Goal: Information Seeking & Learning: Learn about a topic

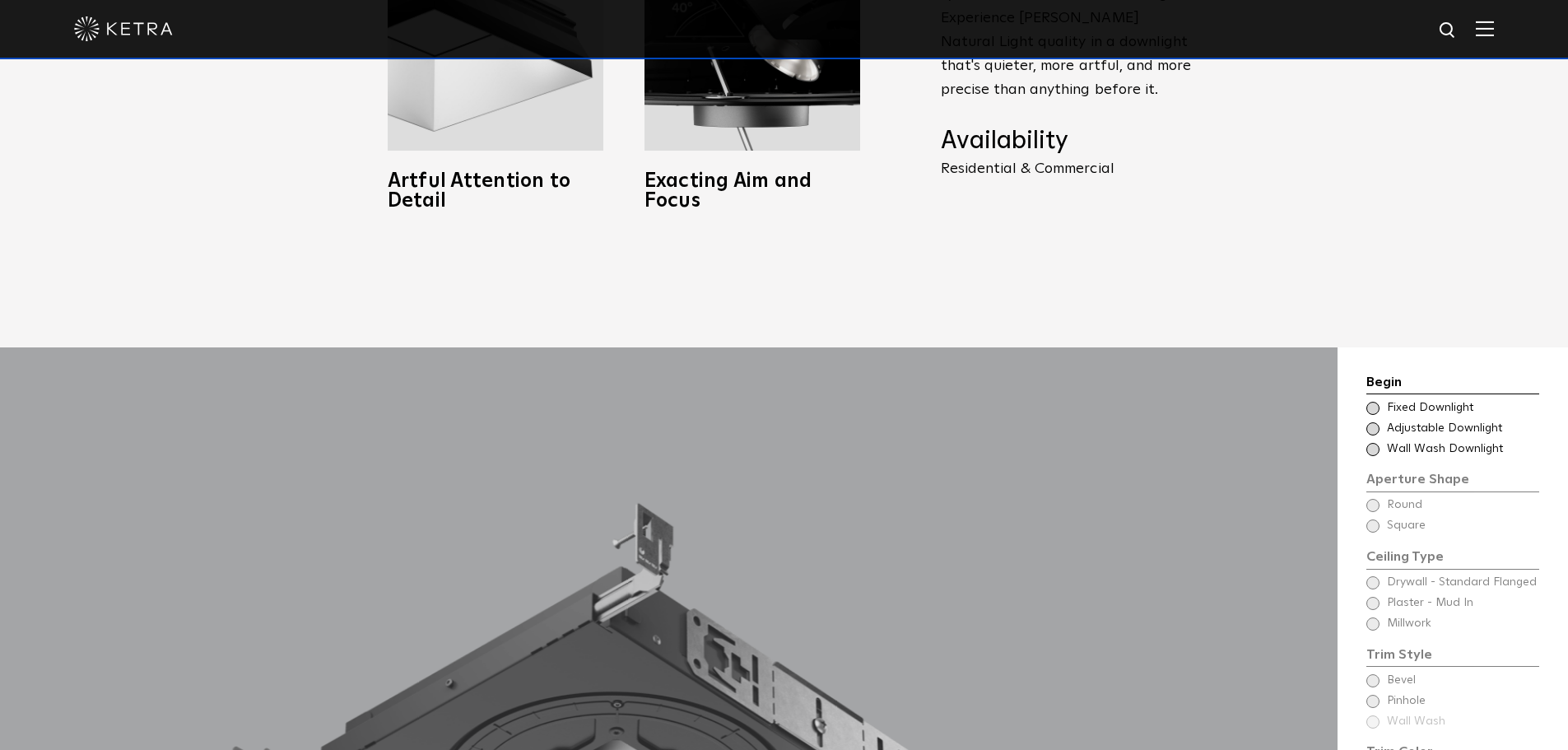
scroll to position [1399, 0]
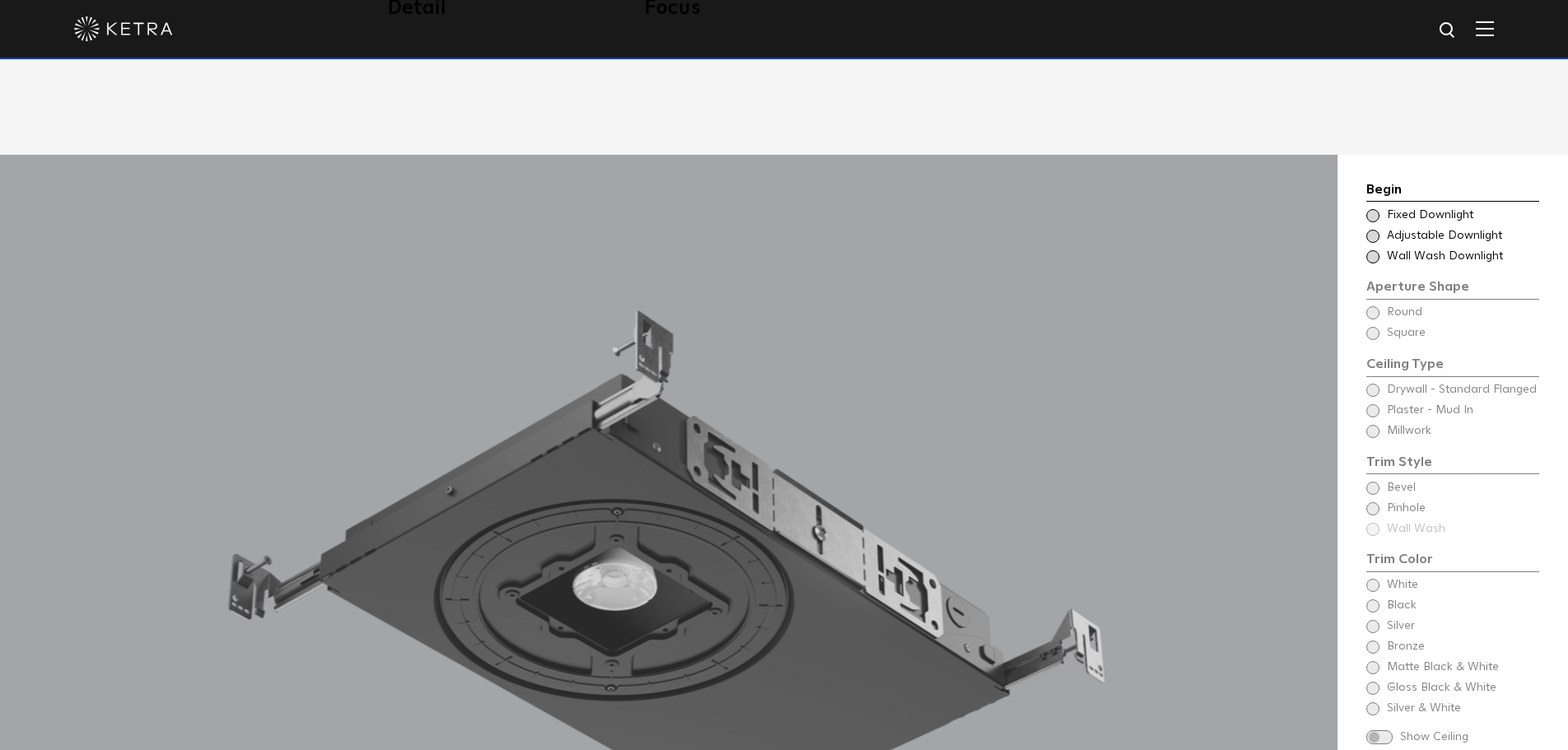
click at [1369, 209] on span at bounding box center [1373, 215] width 13 height 13
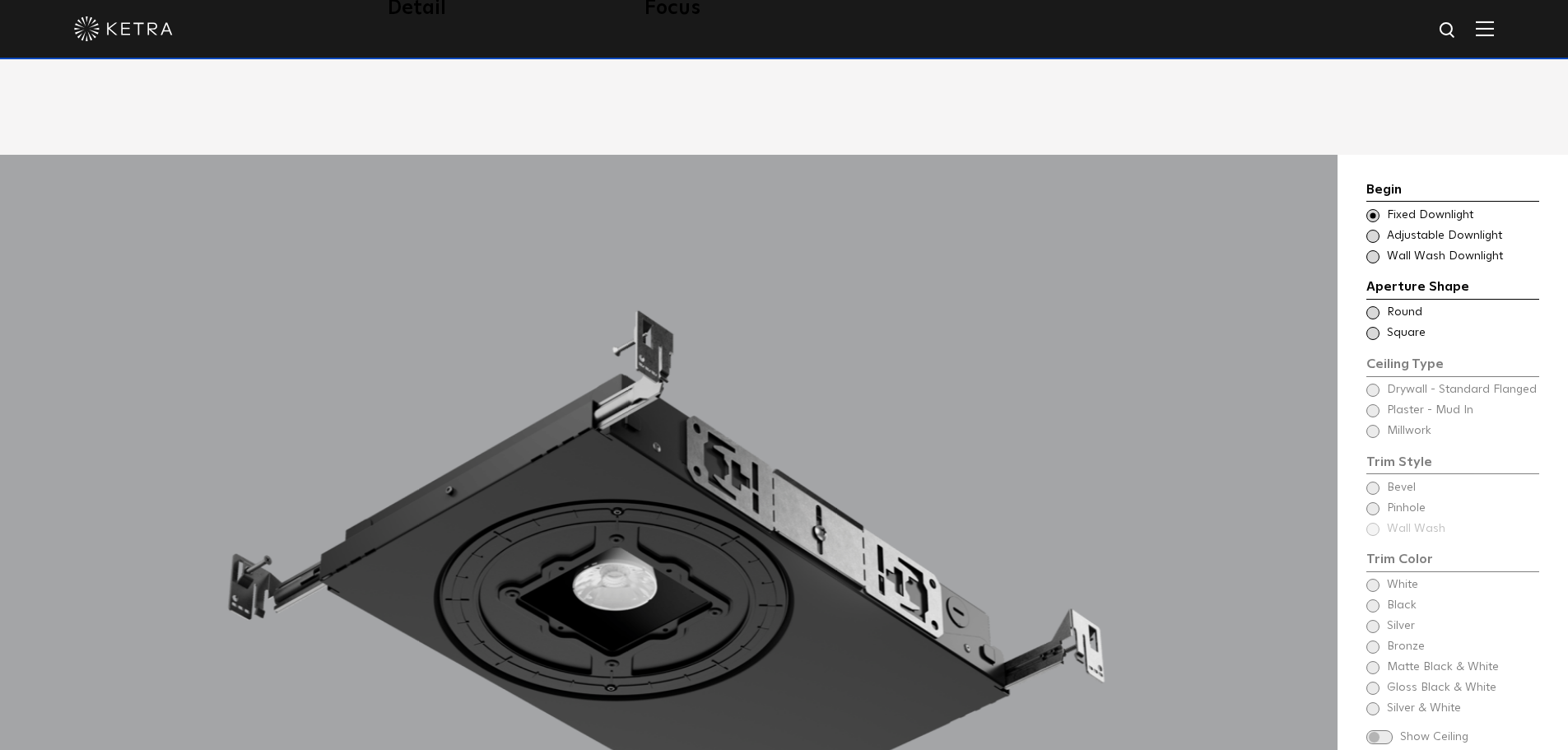
click at [1373, 306] on span at bounding box center [1373, 313] width 13 height 13
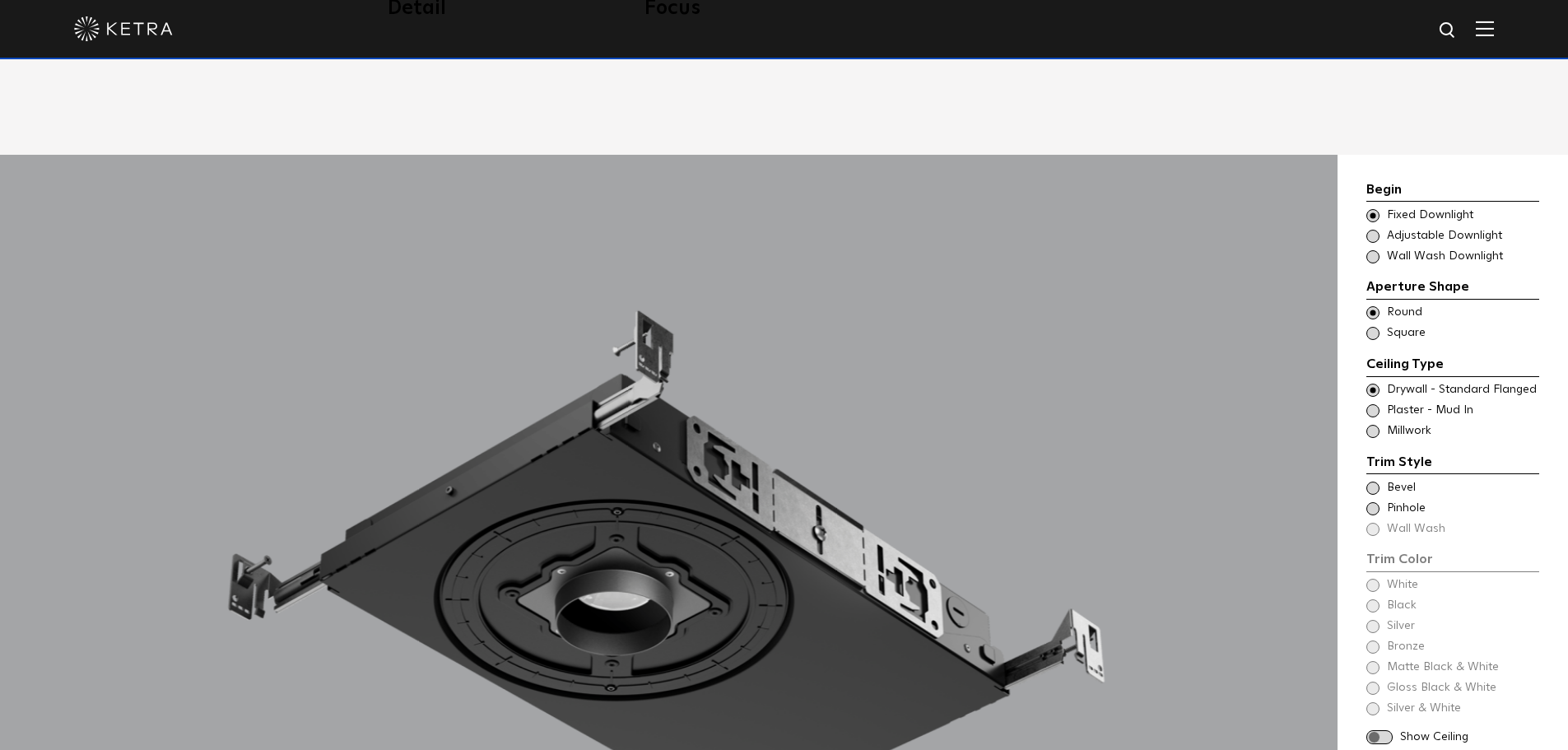
click at [1373, 327] on span at bounding box center [1373, 333] width 13 height 13
click at [1369, 304] on div "Ceiling Type Round Drywall - Standard Flanged Round" at bounding box center [1453, 313] width 173 height 17
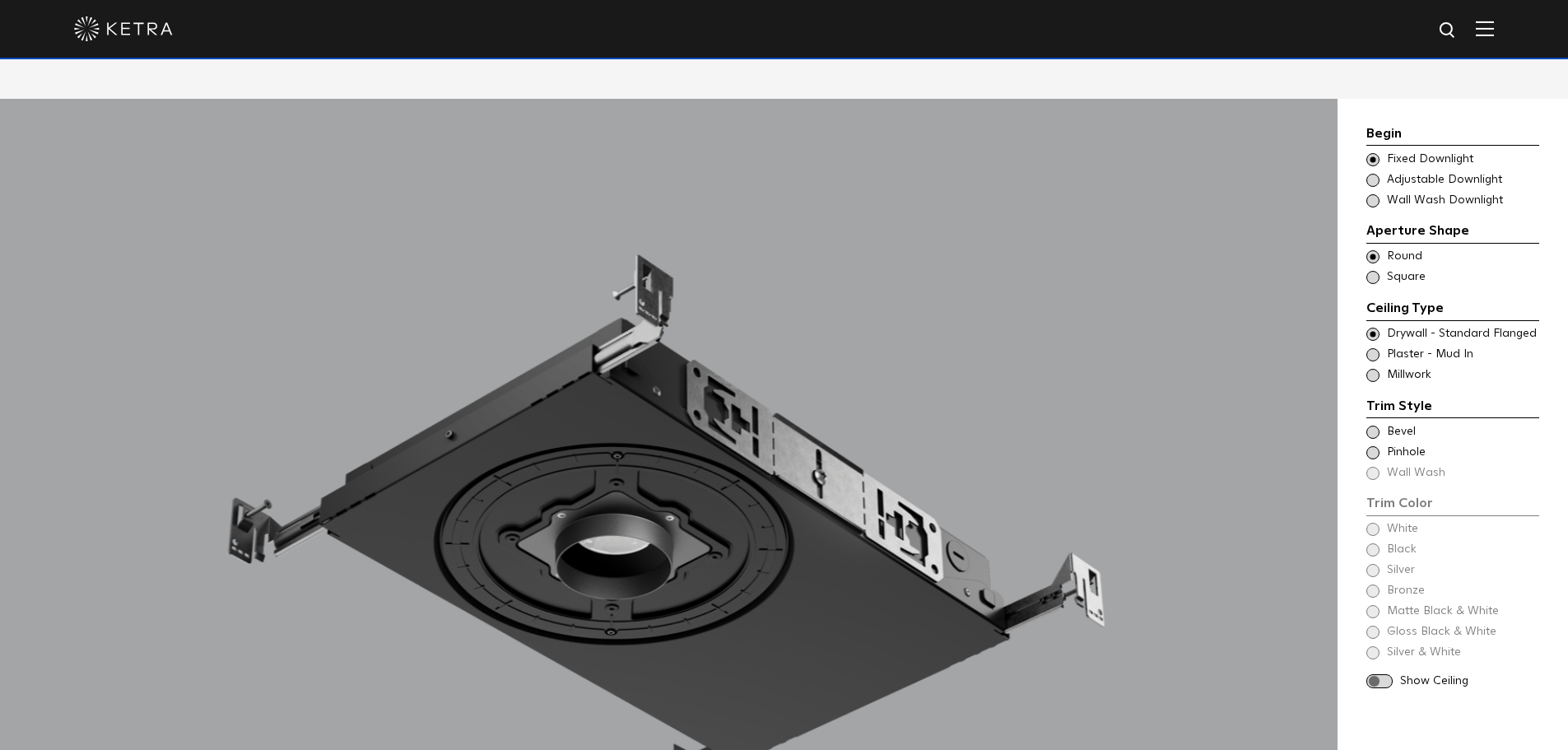
scroll to position [1481, 0]
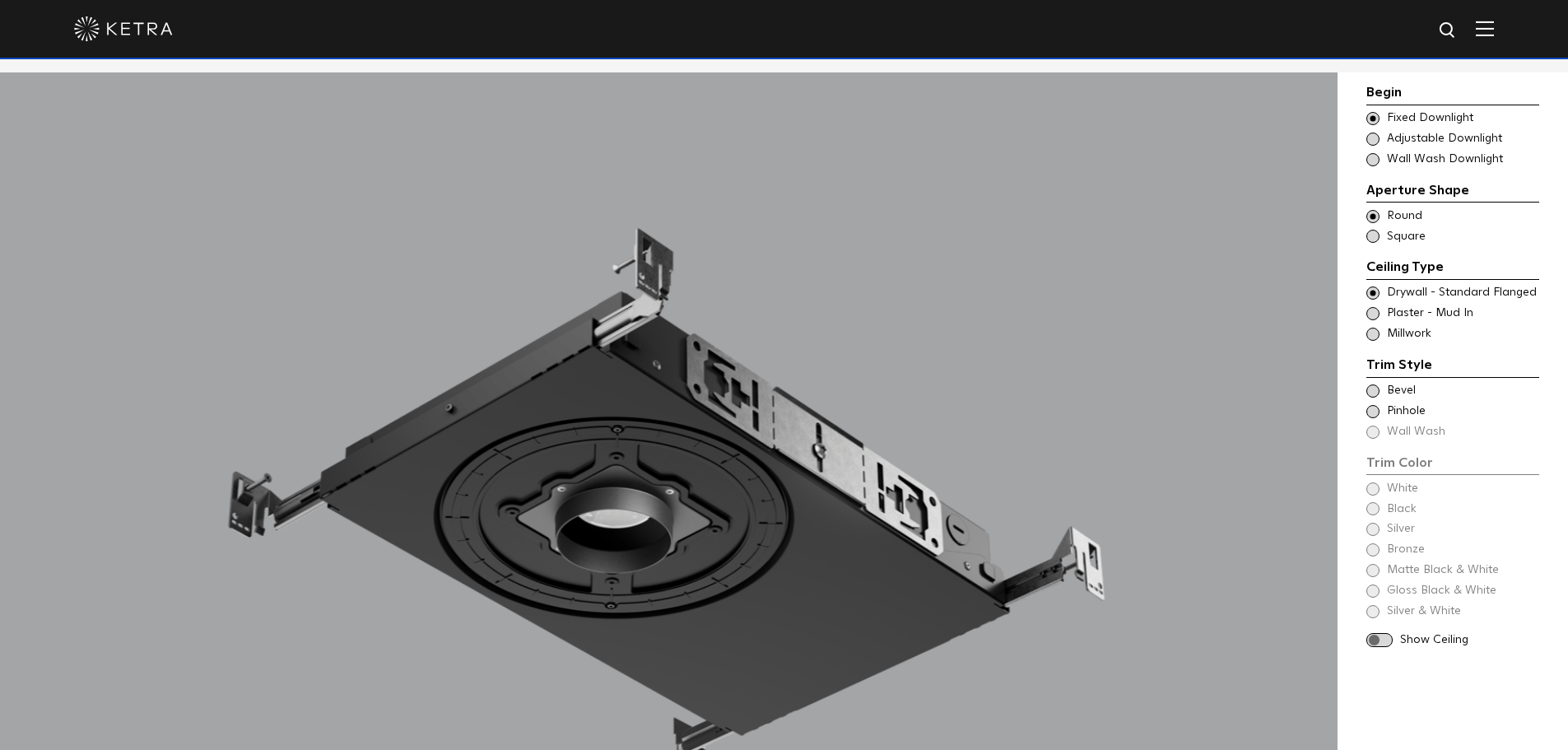
click at [1406, 394] on span "Bevel" at bounding box center [1462, 391] width 151 height 17
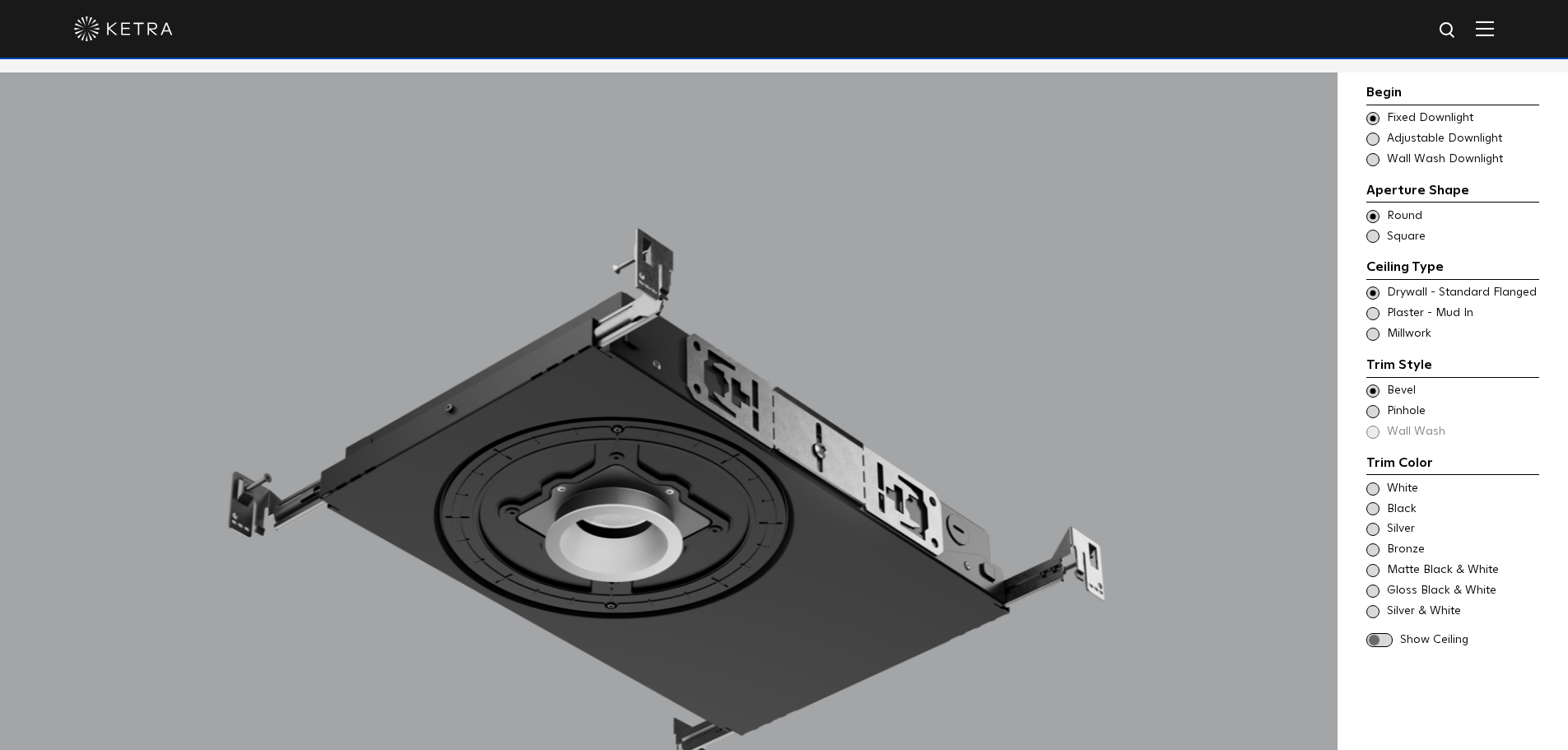
click at [1403, 415] on span "Pinhole" at bounding box center [1462, 412] width 151 height 17
click at [1401, 394] on span "Bevel" at bounding box center [1462, 391] width 151 height 17
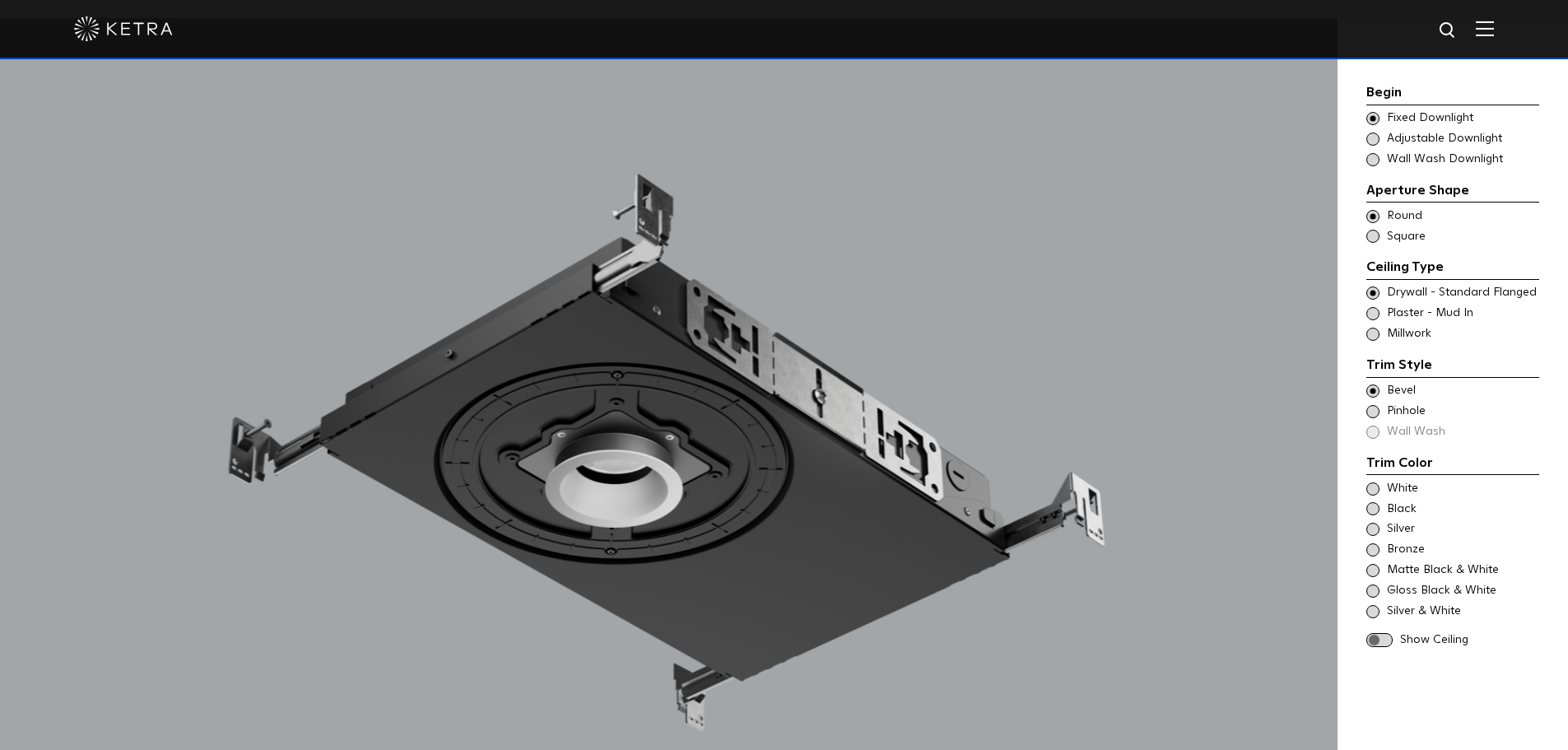
scroll to position [1564, 0]
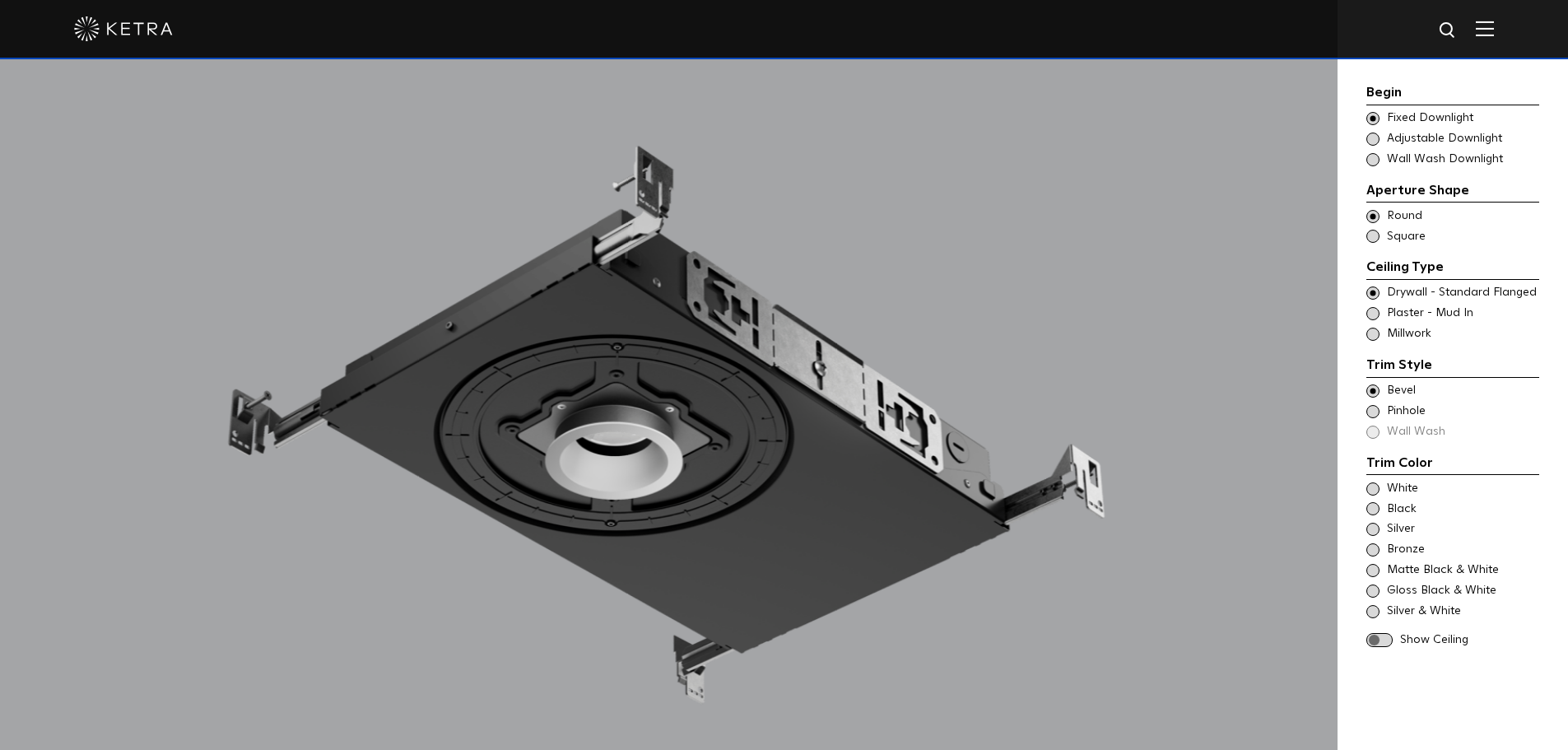
click at [1404, 492] on span "White" at bounding box center [1462, 489] width 151 height 17
click at [1405, 511] on span "Black" at bounding box center [1462, 509] width 151 height 17
click at [1404, 492] on span "White" at bounding box center [1462, 489] width 151 height 17
click at [1404, 550] on span "Bronze" at bounding box center [1462, 550] width 151 height 17
click at [1405, 570] on span "Matte Black & White" at bounding box center [1462, 570] width 151 height 17
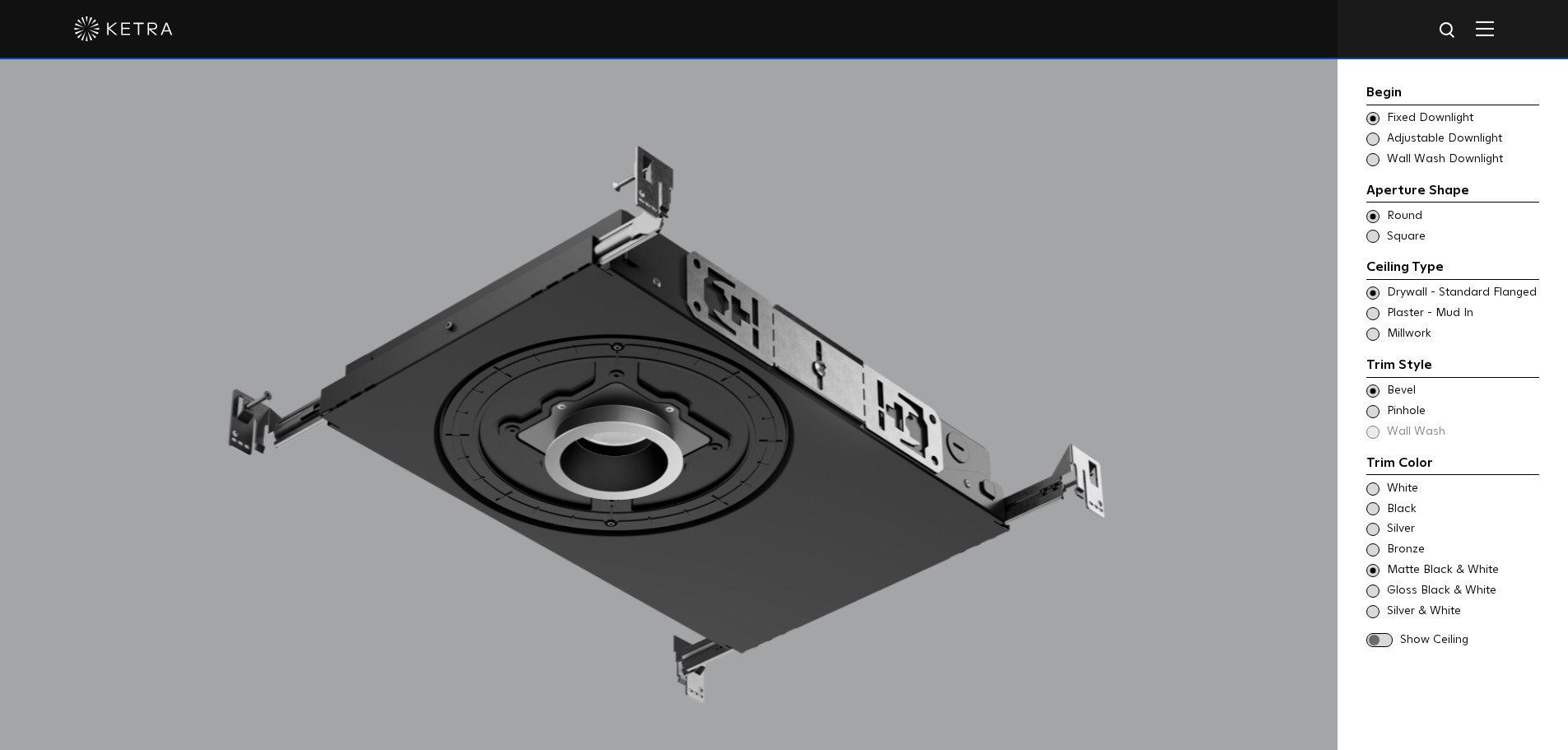
click at [1413, 603] on span "Silver & White" at bounding box center [1462, 611] width 151 height 17
click at [1414, 596] on span "Gloss Black & White" at bounding box center [1462, 591] width 151 height 17
click at [1398, 492] on span "White" at bounding box center [1462, 489] width 151 height 17
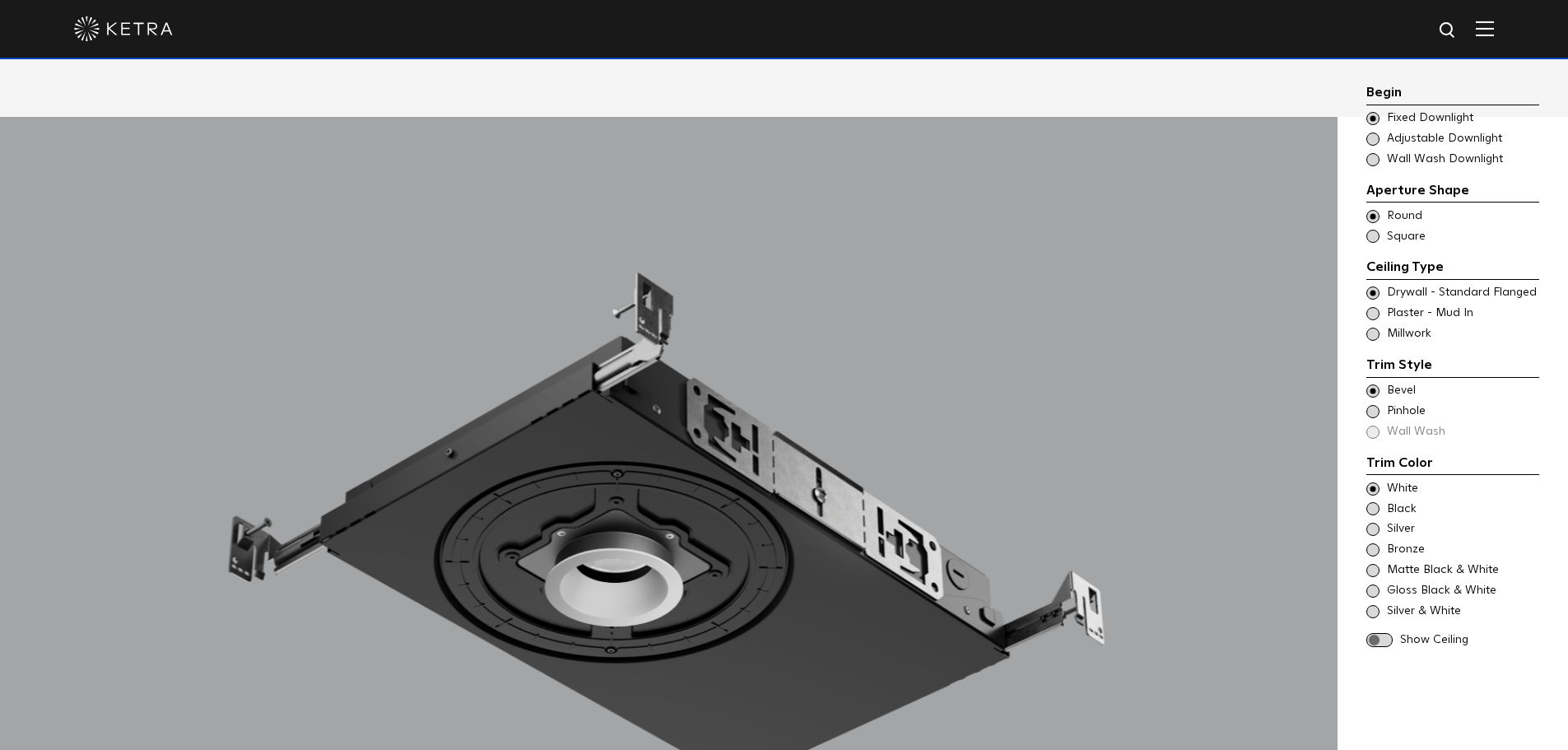
scroll to position [1646, 0]
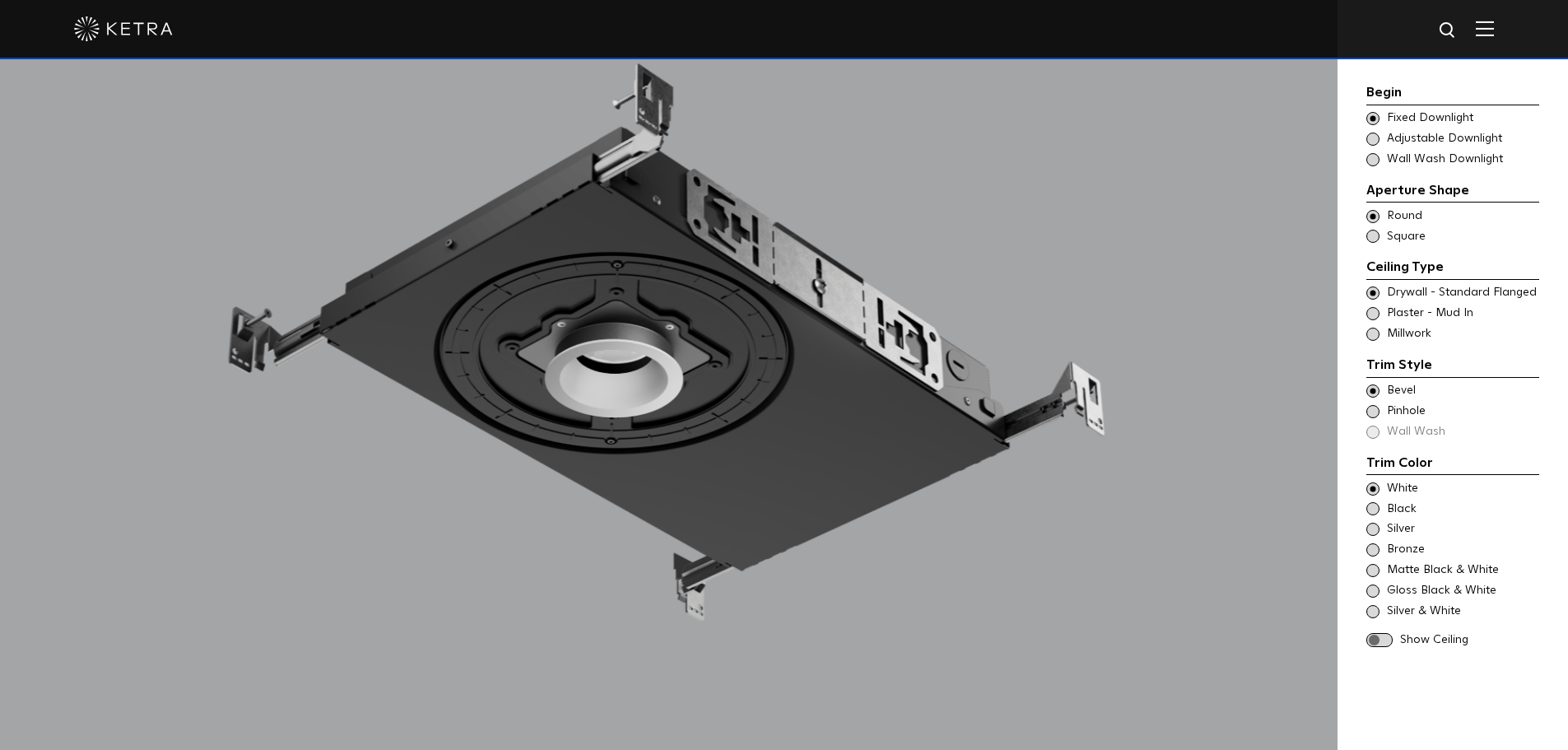
click at [1373, 637] on span at bounding box center [1380, 640] width 26 height 14
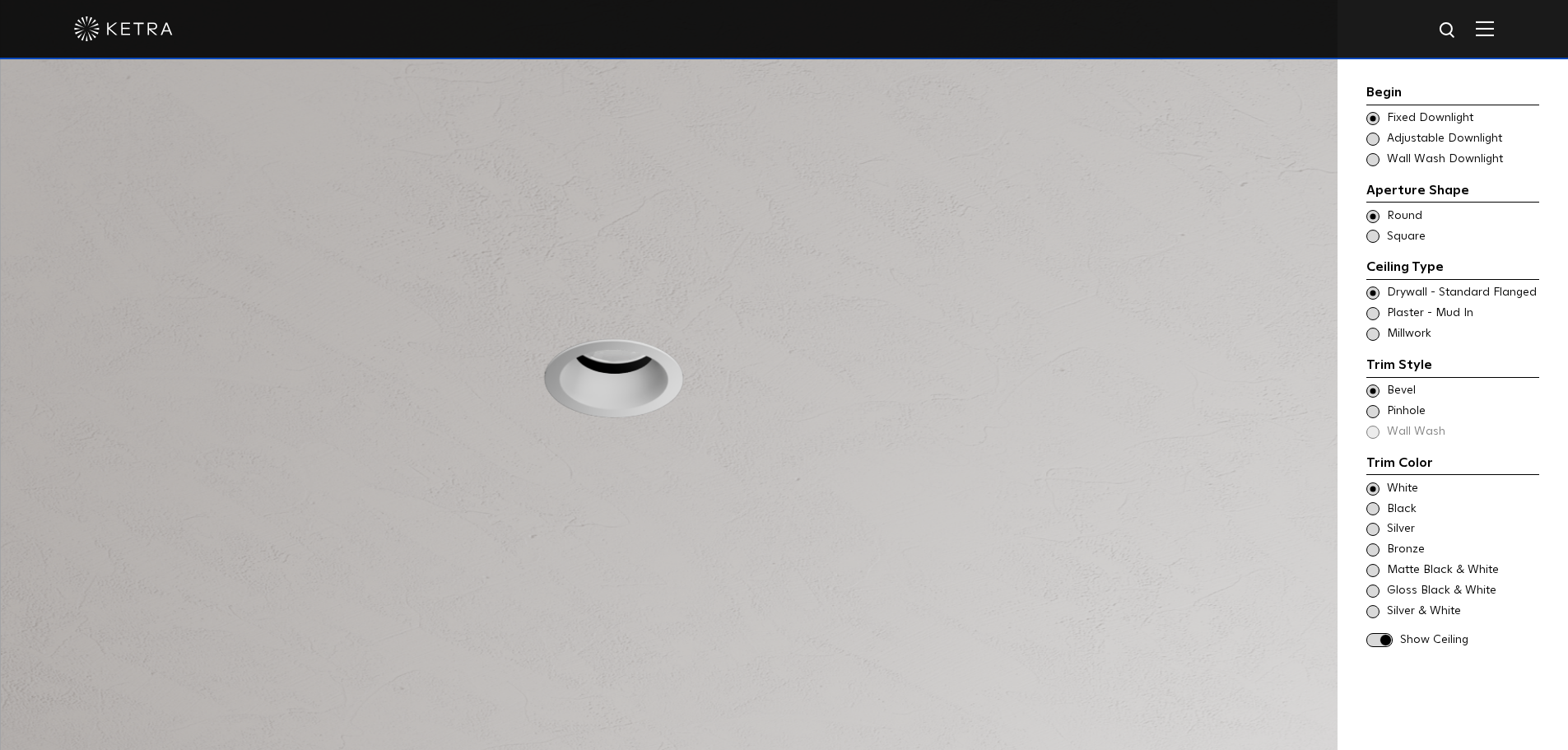
click at [1380, 640] on span at bounding box center [1380, 640] width 26 height 14
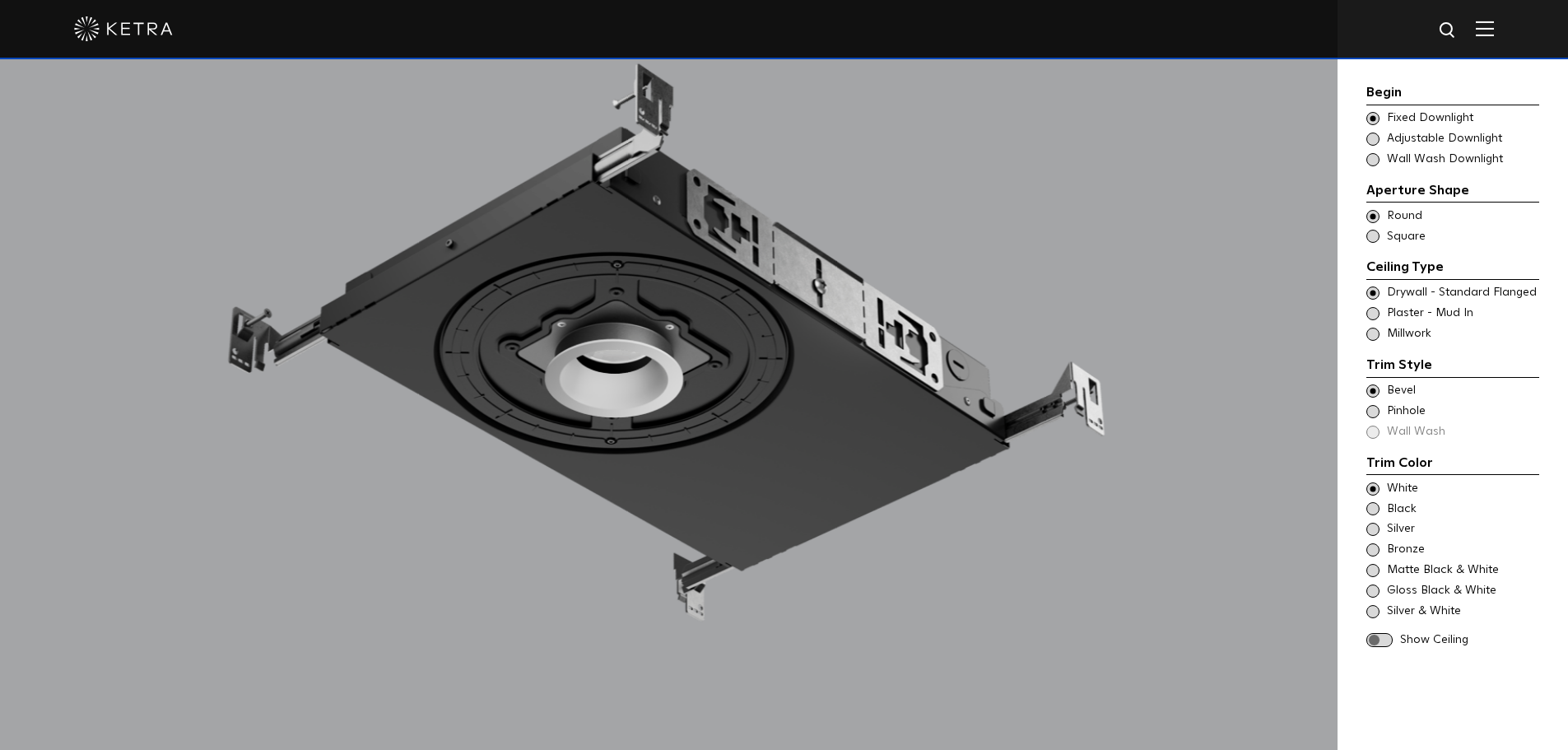
click at [1380, 640] on span at bounding box center [1380, 640] width 26 height 14
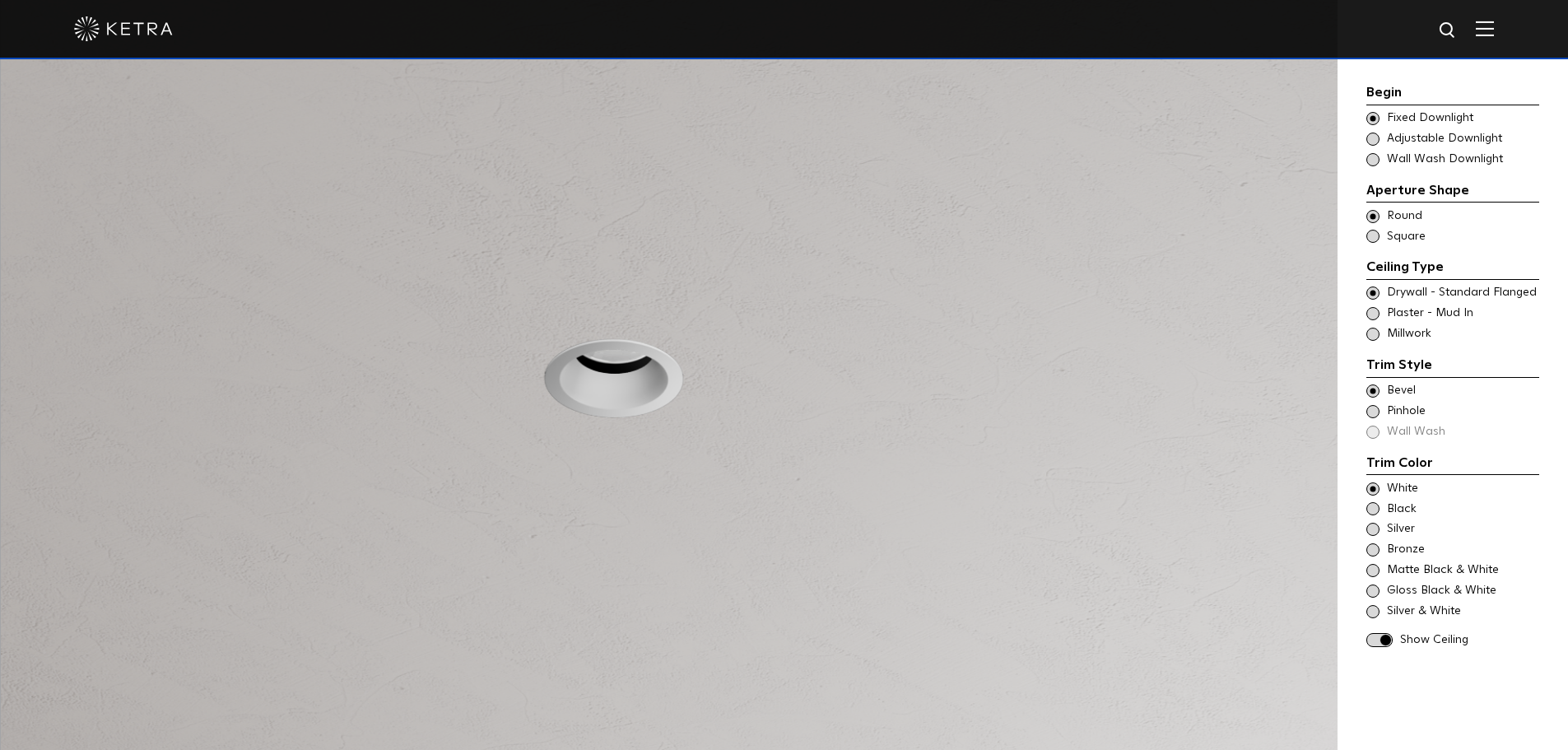
click at [1380, 640] on span at bounding box center [1380, 640] width 26 height 14
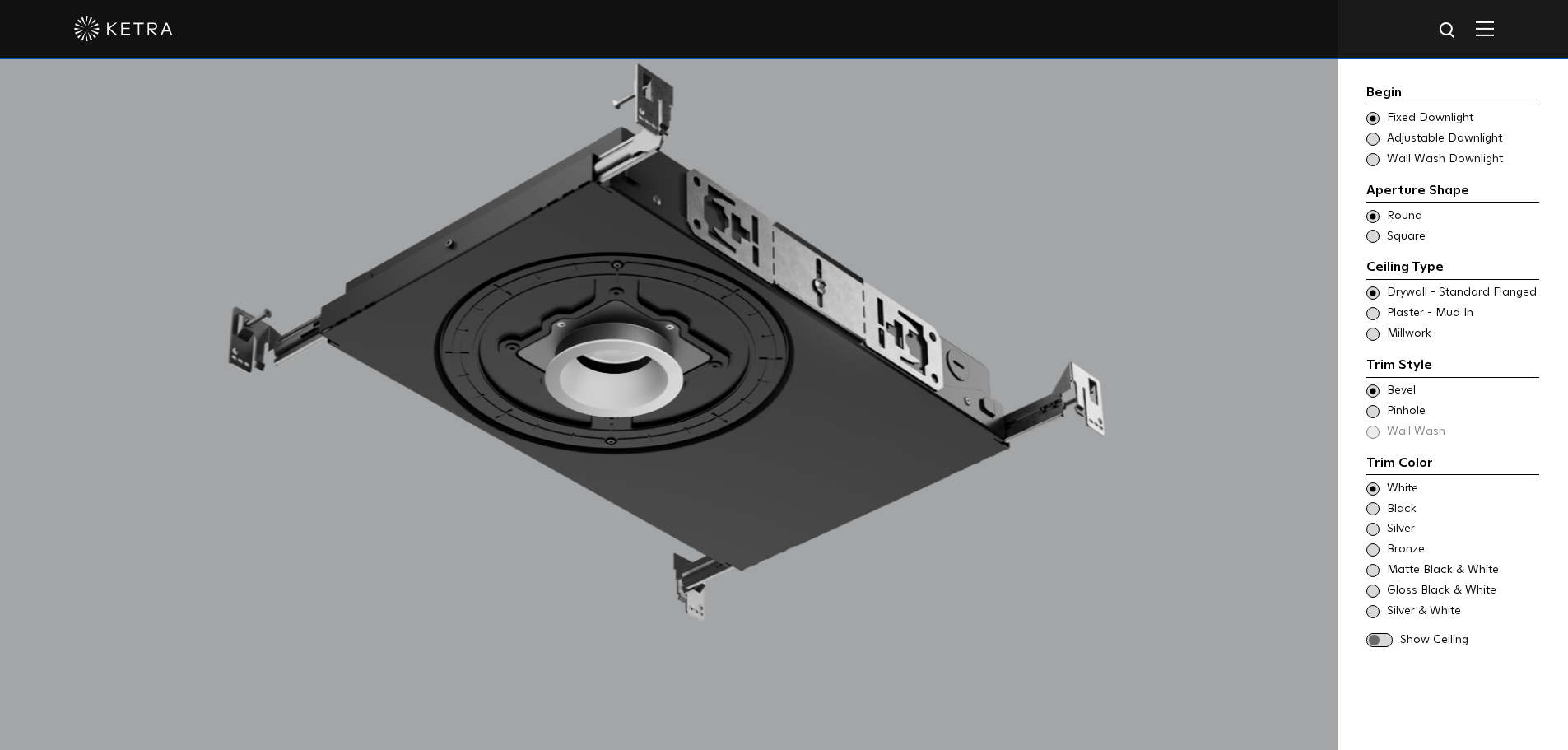
click at [1375, 242] on span at bounding box center [1373, 236] width 13 height 13
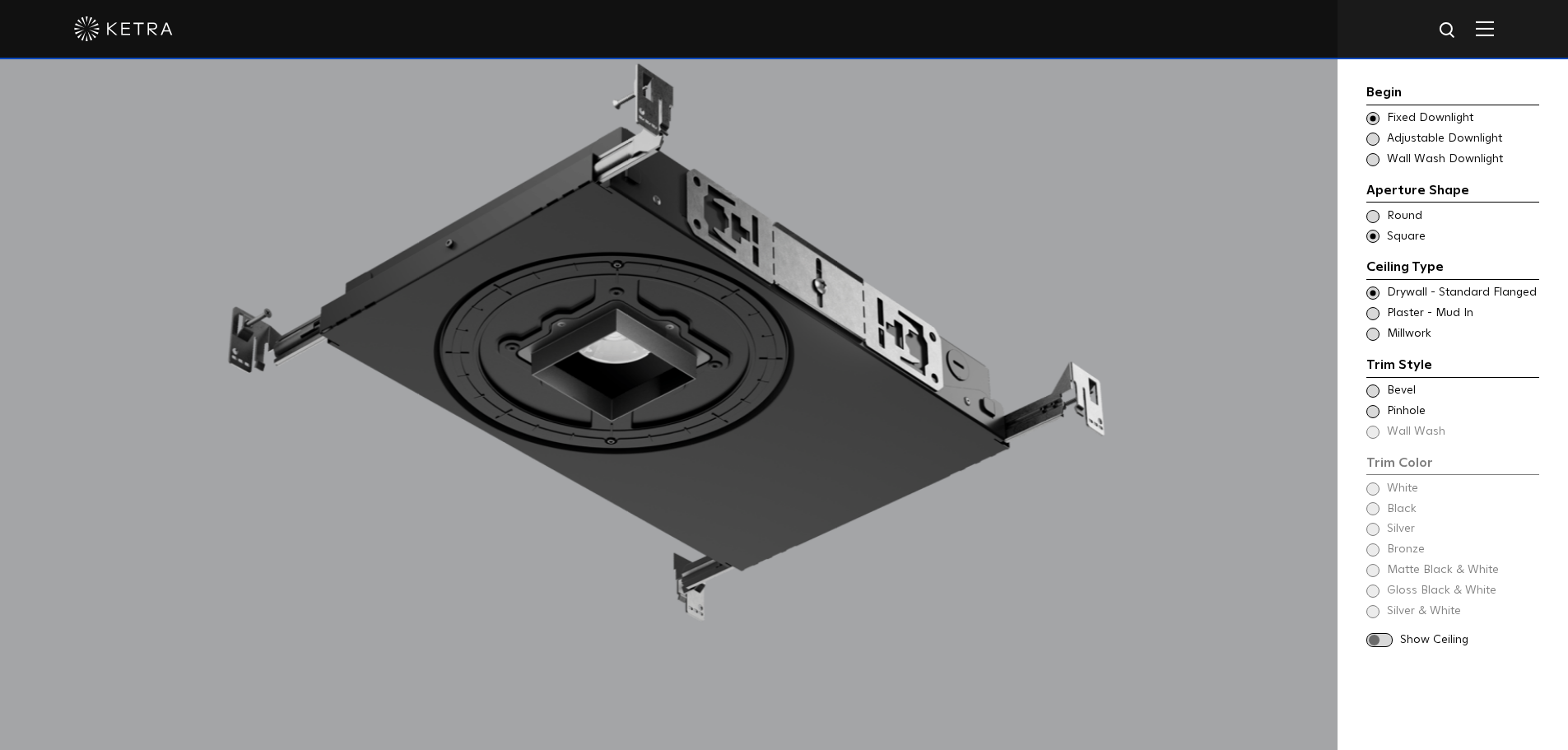
click at [1373, 210] on span at bounding box center [1373, 216] width 13 height 13
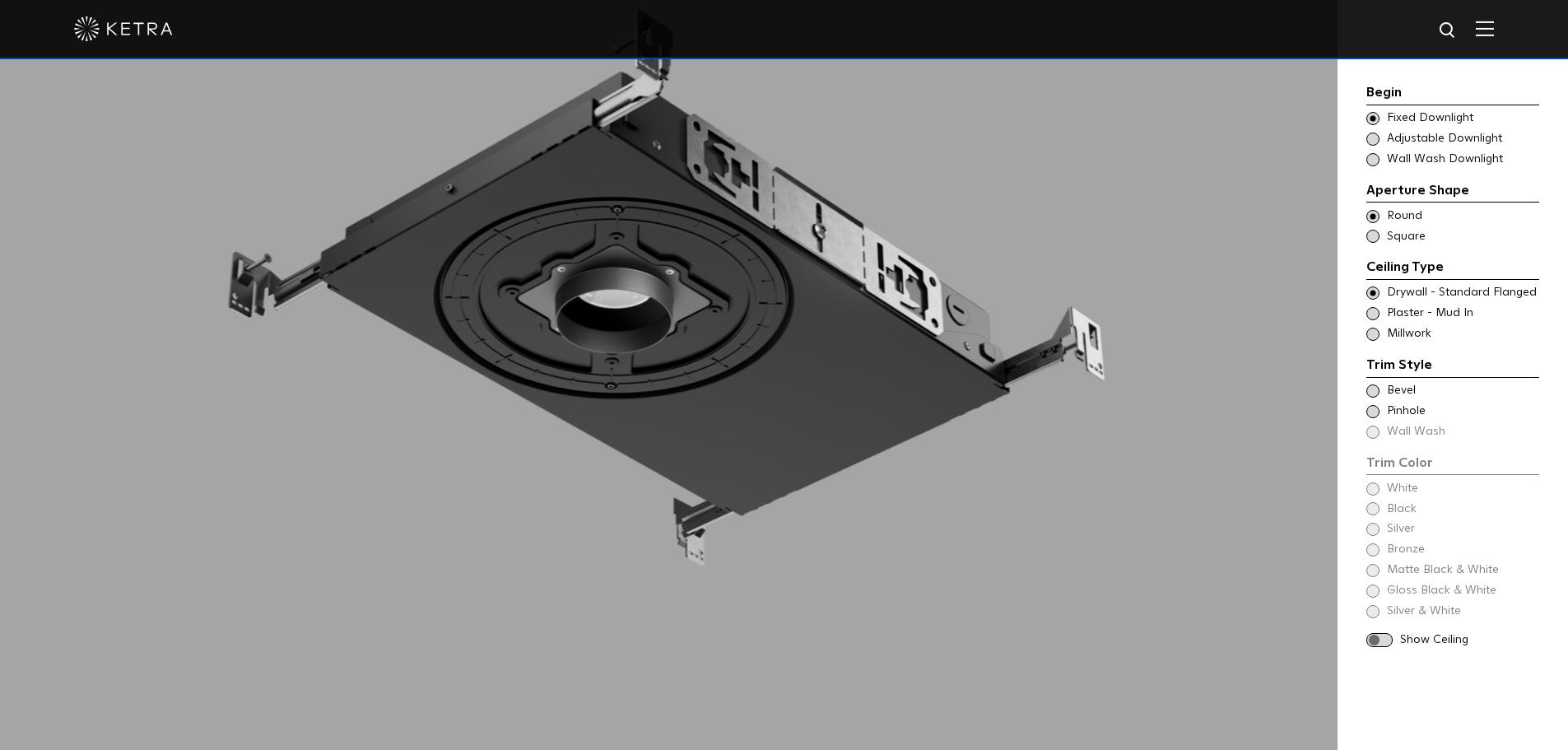
scroll to position [1728, 0]
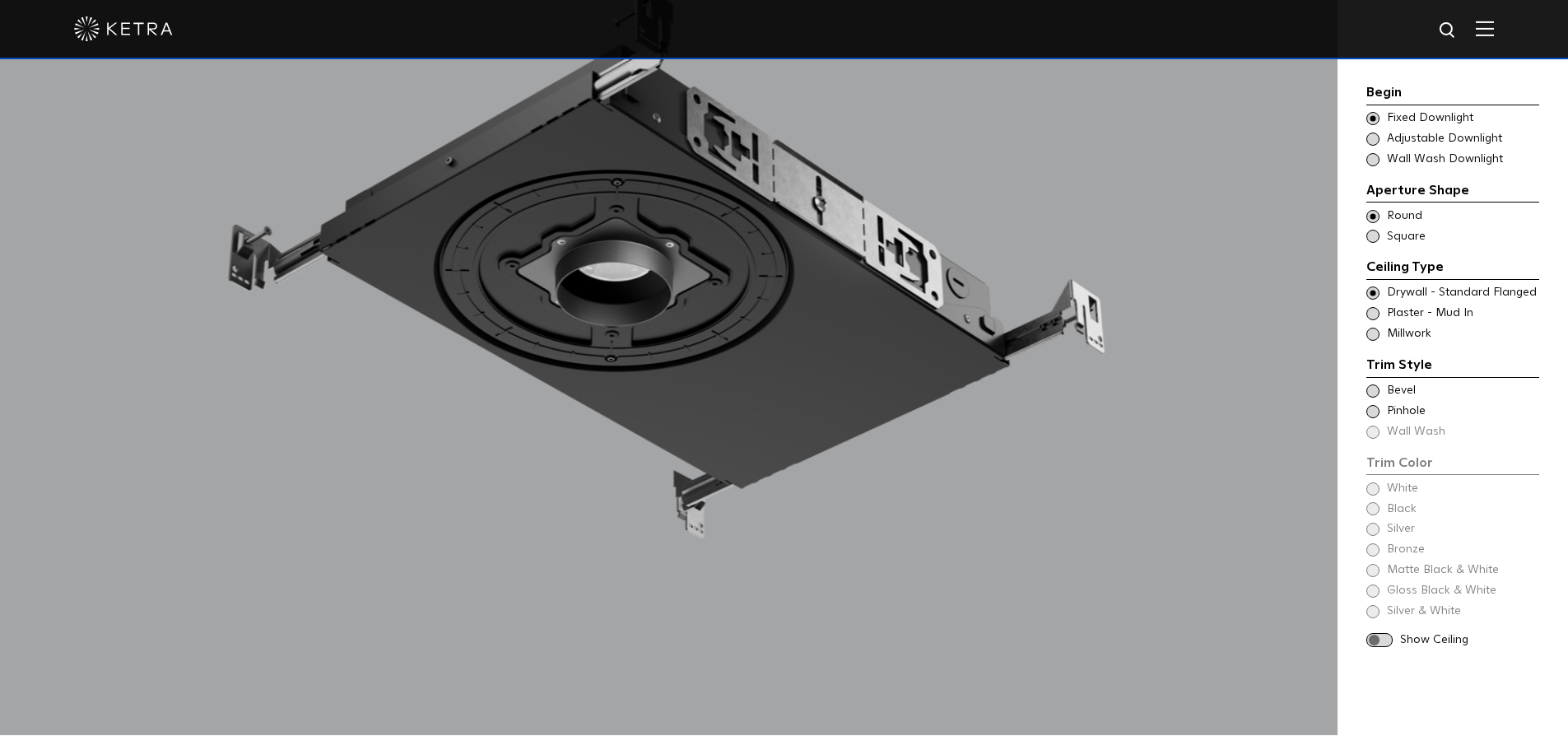
click at [1369, 390] on span at bounding box center [1373, 390] width 13 height 13
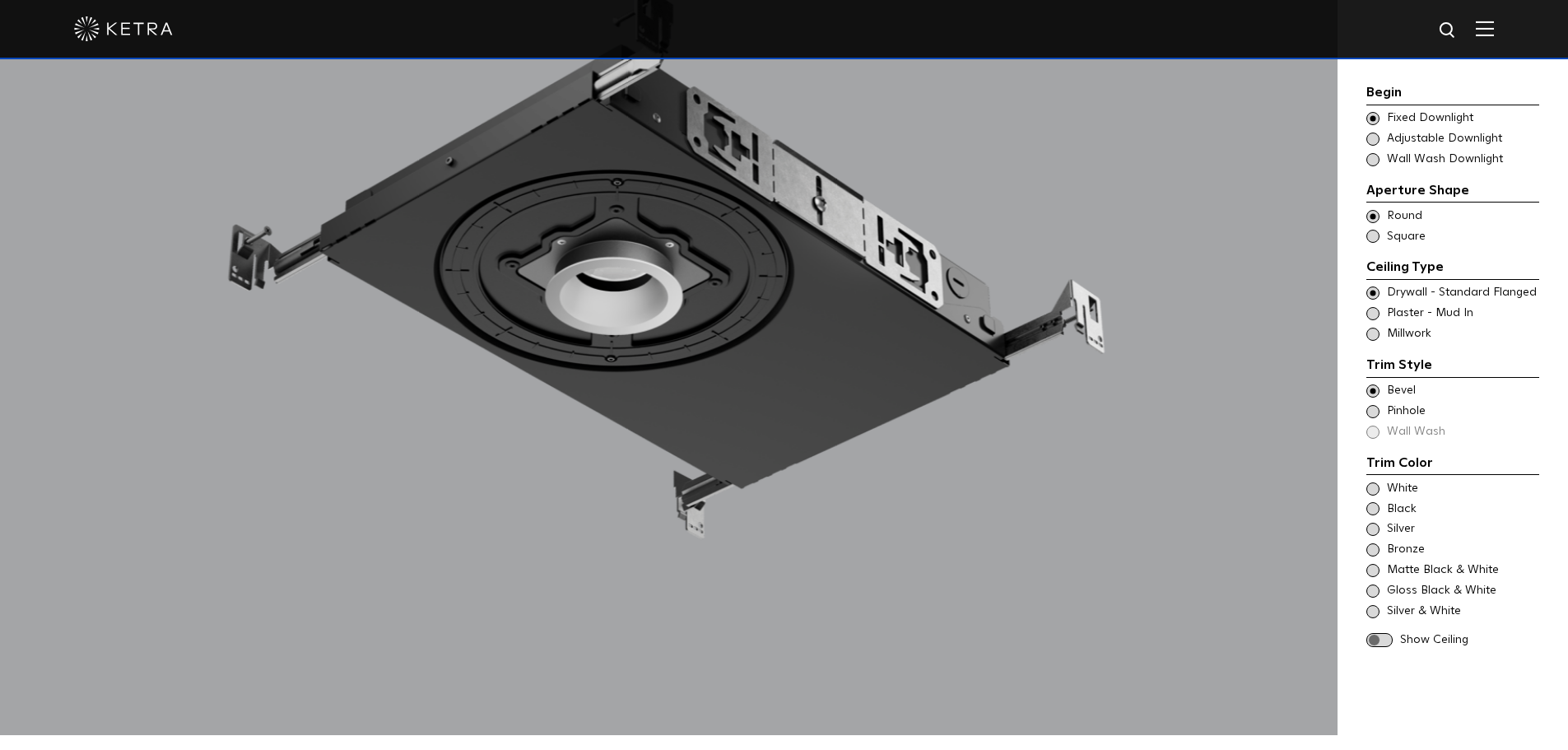
click at [1374, 490] on span at bounding box center [1373, 489] width 13 height 13
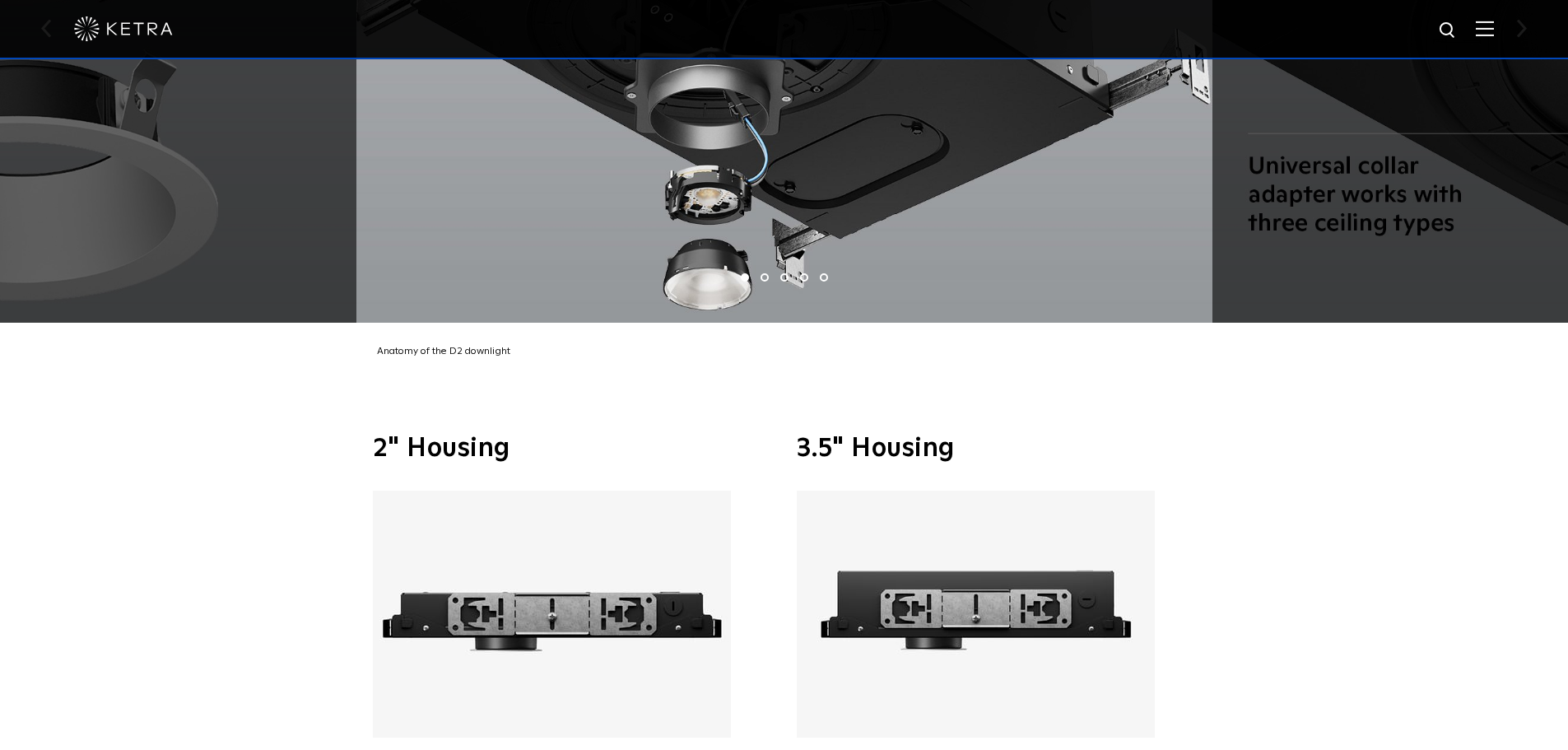
scroll to position [3703, 0]
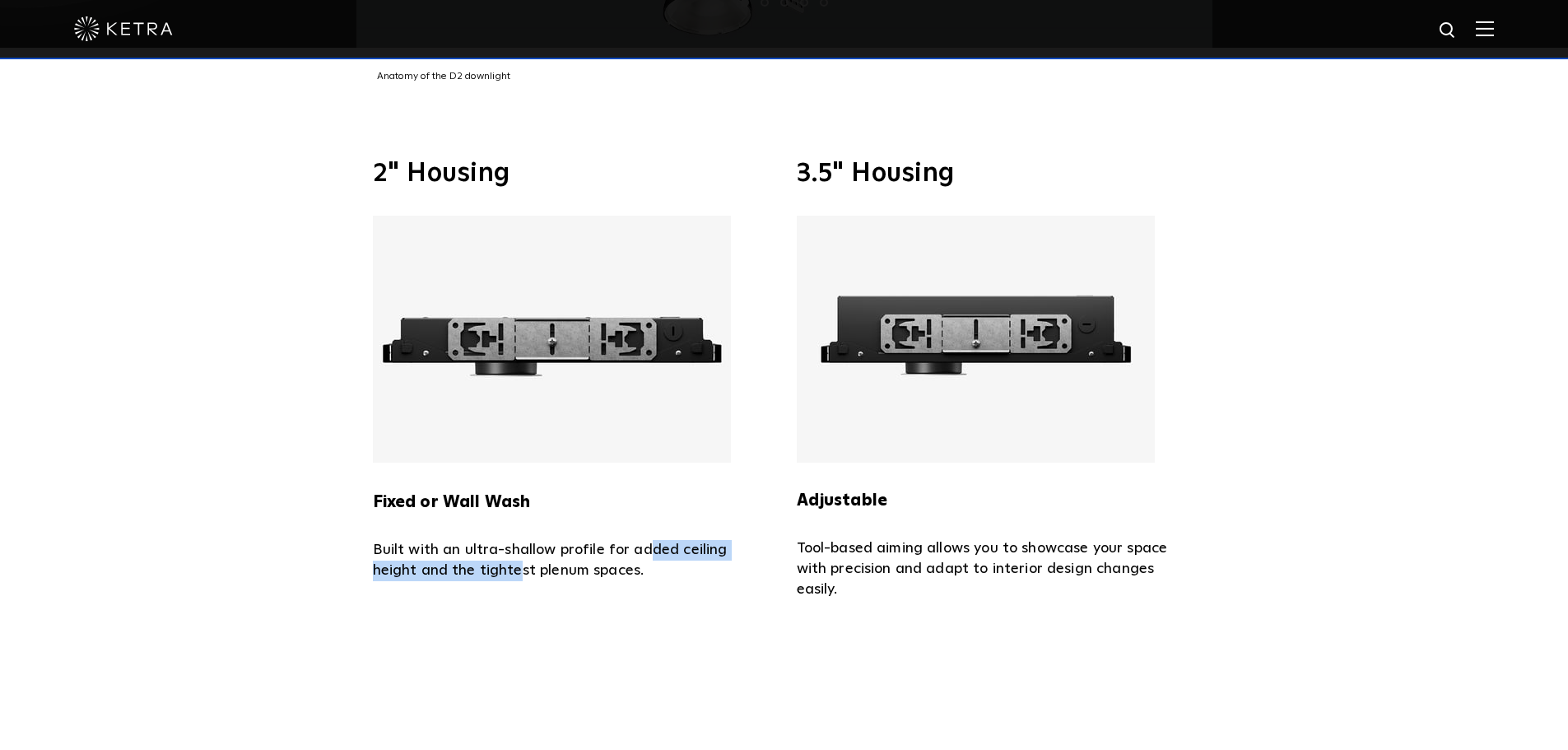
drag, startPoint x: 654, startPoint y: 527, endPoint x: 516, endPoint y: 543, distance: 138.9
click at [516, 543] on p "Built with an ultra-shallow profile for added ceiling height and the tightest p…" at bounding box center [572, 561] width 399 height 41
click at [597, 555] on span "2" Housing Fixed or Wall Wash Built with an ultra-shallow profile for added cei…" at bounding box center [572, 379] width 399 height 439
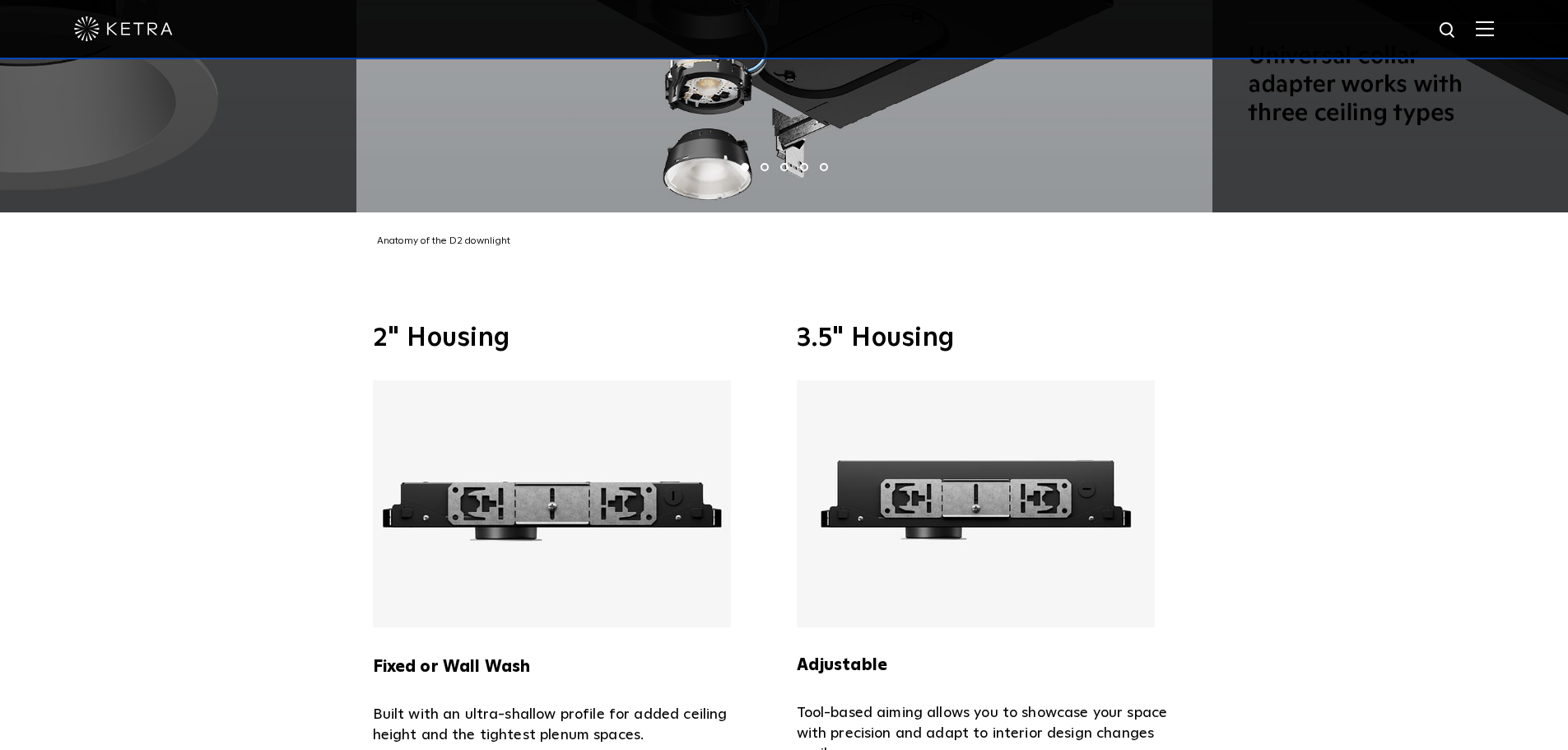
scroll to position [3456, 0]
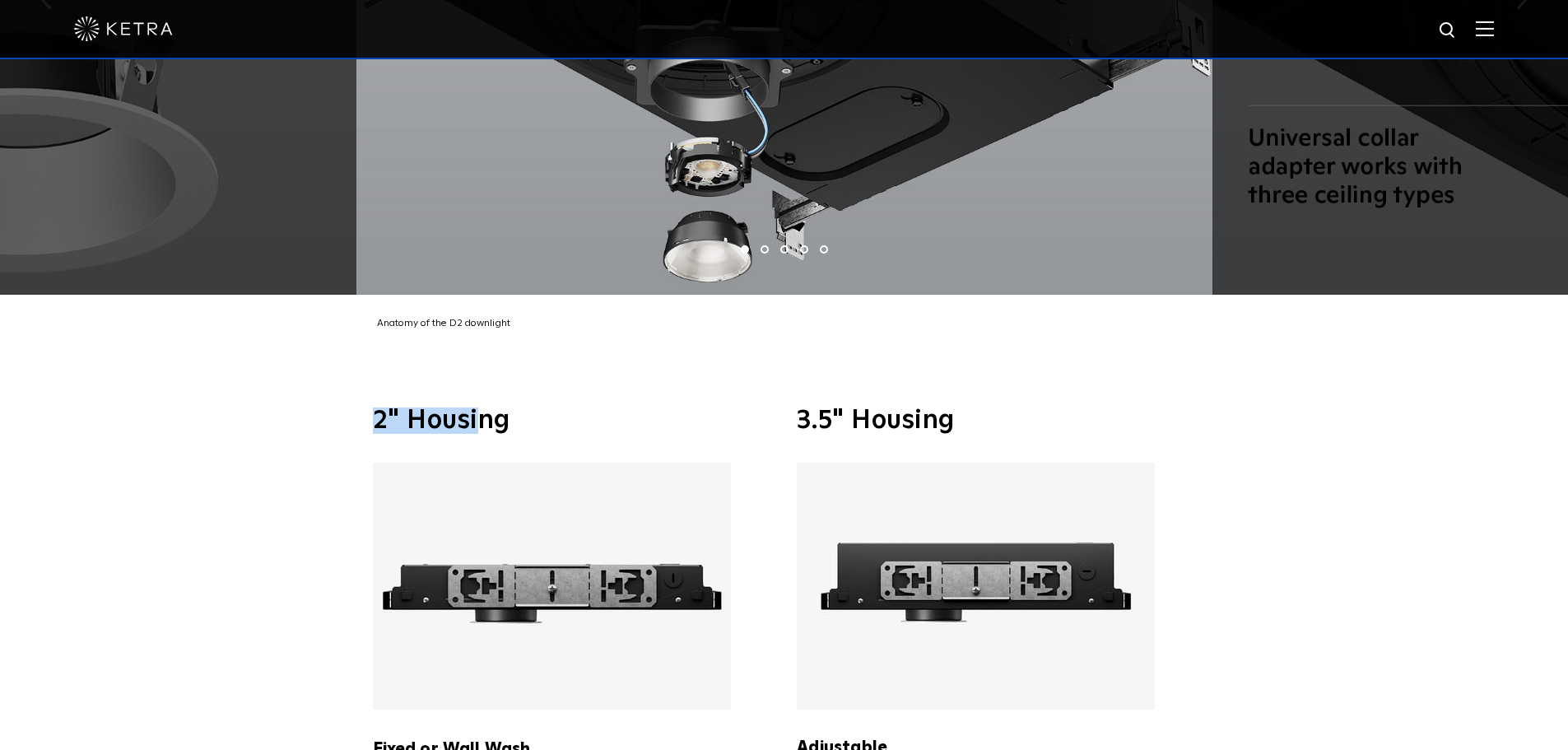
drag, startPoint x: 479, startPoint y: 401, endPoint x: 362, endPoint y: 401, distance: 117.0
click at [362, 407] on div "2" Housing Fixed or Wall Wash Built with an ultra-shallow profile for added cei…" at bounding box center [785, 626] width 856 height 439
click at [535, 407] on h3 "2" Housing" at bounding box center [572, 420] width 399 height 26
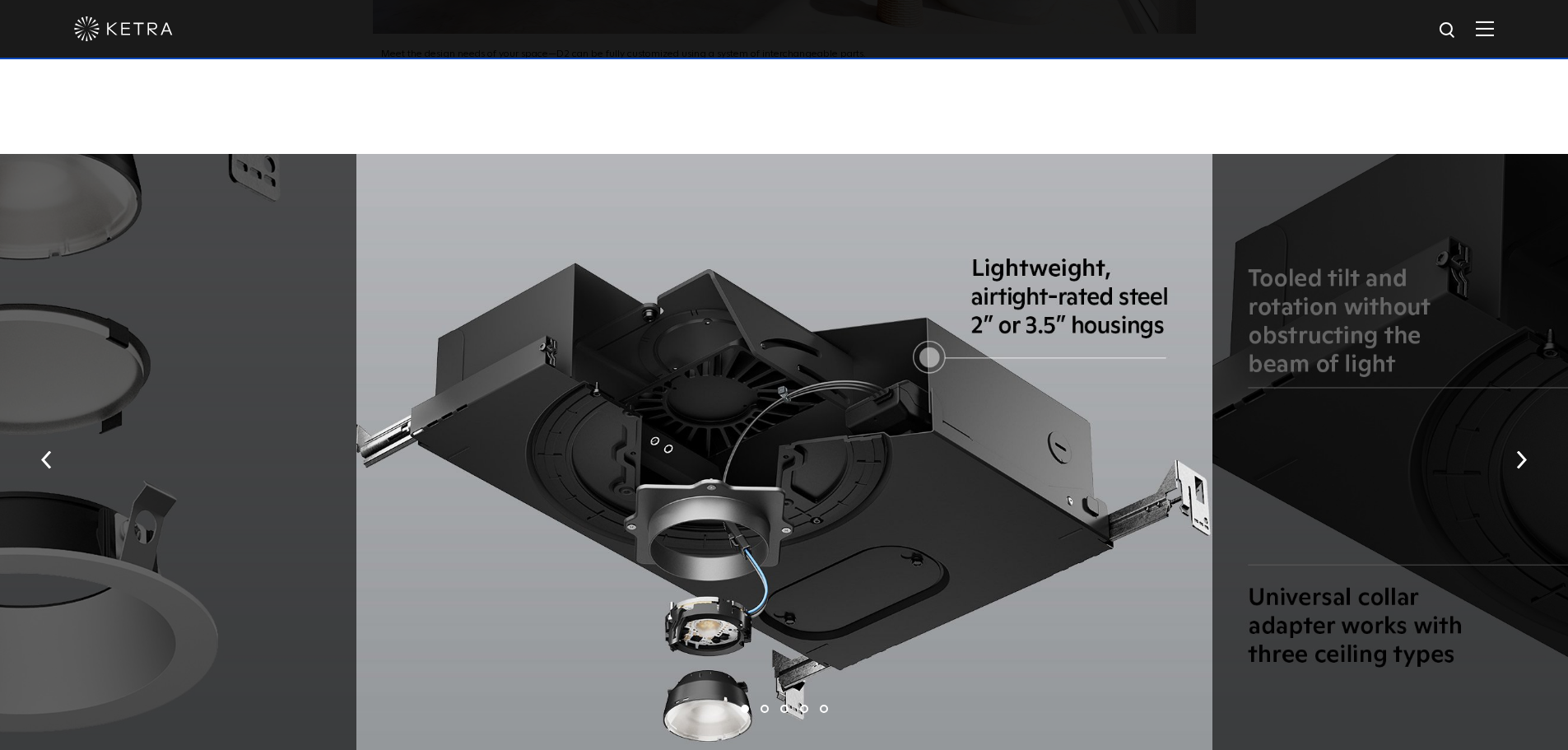
scroll to position [2963, 0]
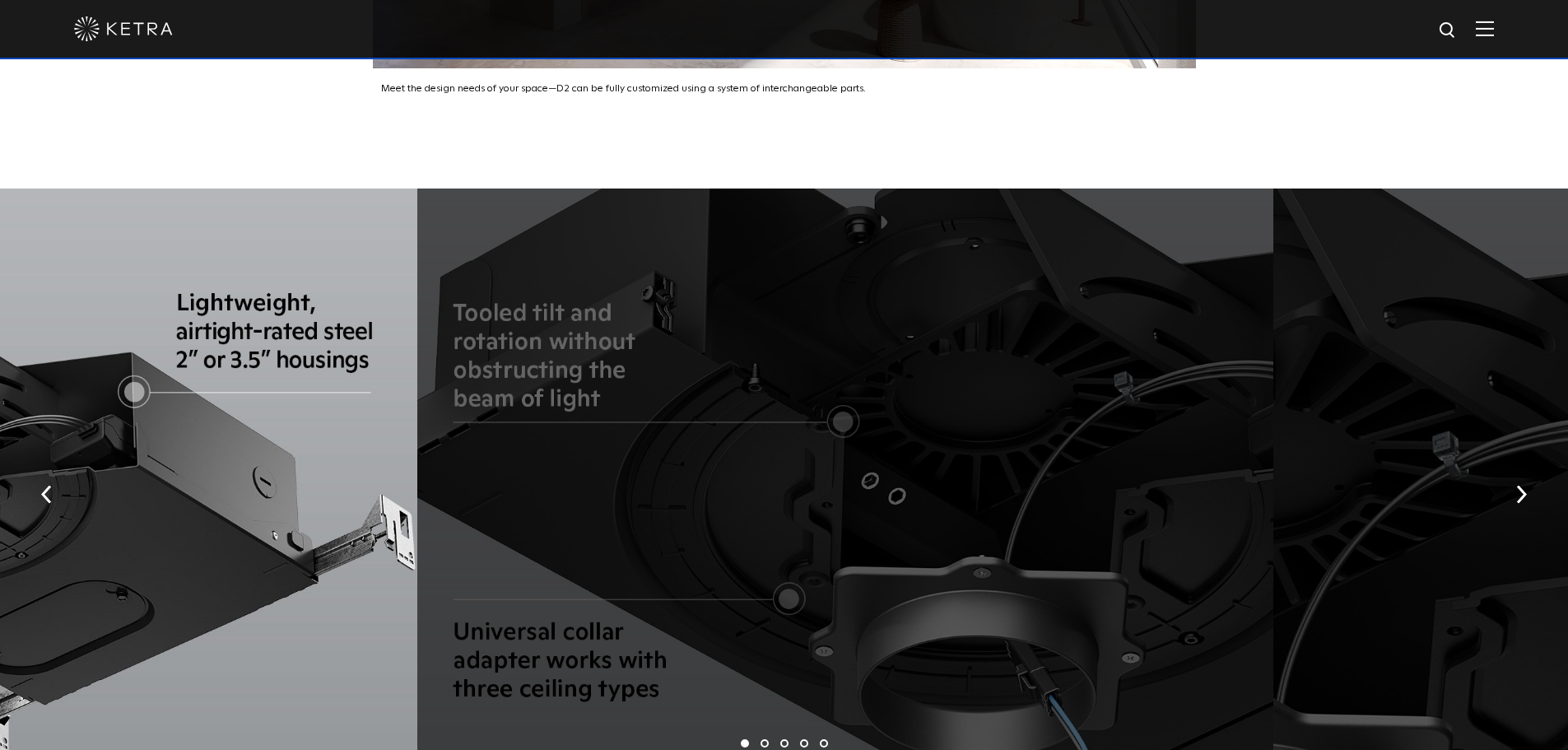
drag, startPoint x: 975, startPoint y: 275, endPoint x: 180, endPoint y: 411, distance: 806.5
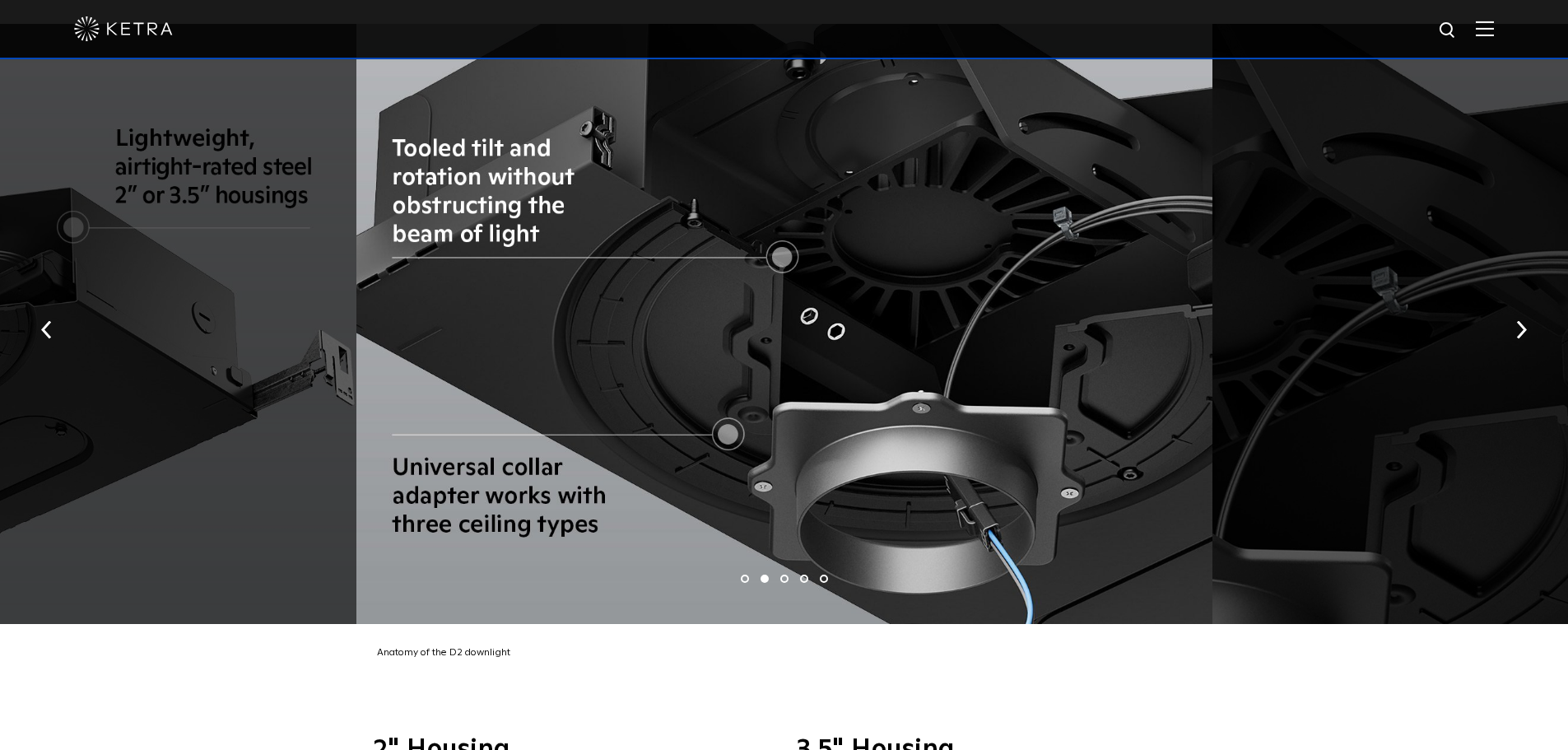
scroll to position [3045, 0]
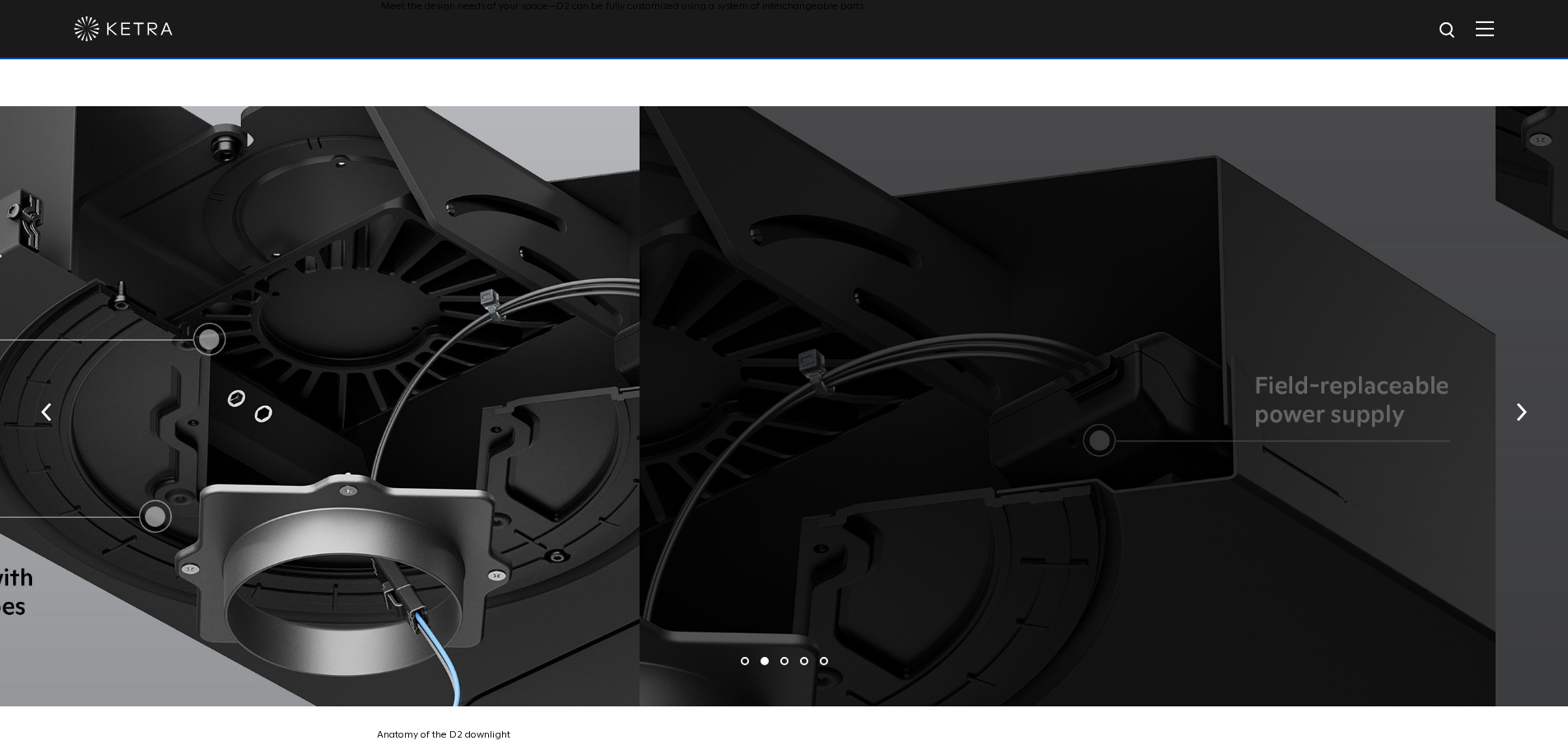
drag, startPoint x: 1152, startPoint y: 418, endPoint x: 434, endPoint y: 452, distance: 718.8
click at [437, 452] on div at bounding box center [212, 405] width 856 height 600
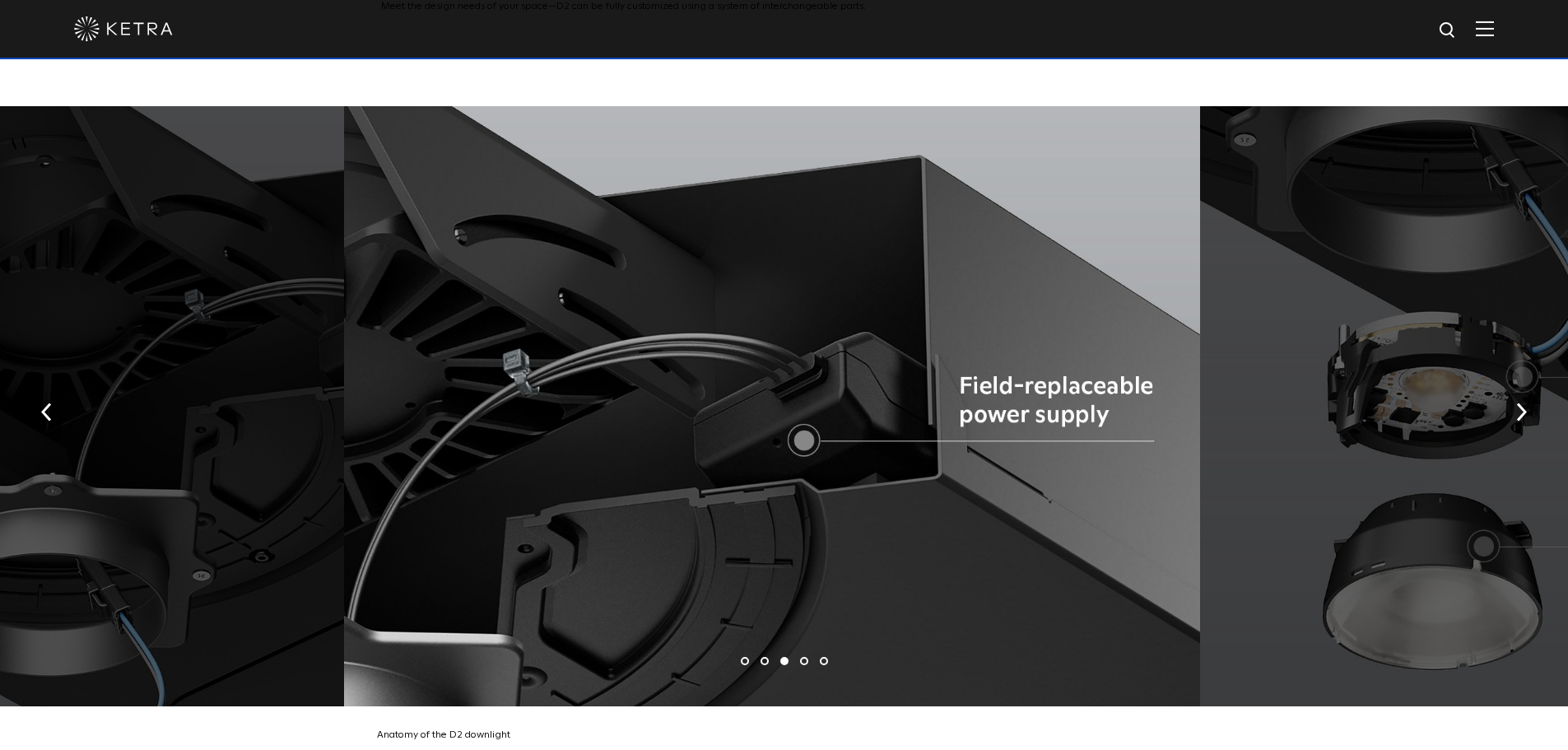
drag, startPoint x: 1210, startPoint y: 438, endPoint x: 473, endPoint y: 436, distance: 737.0
click at [540, 438] on div at bounding box center [772, 405] width 856 height 600
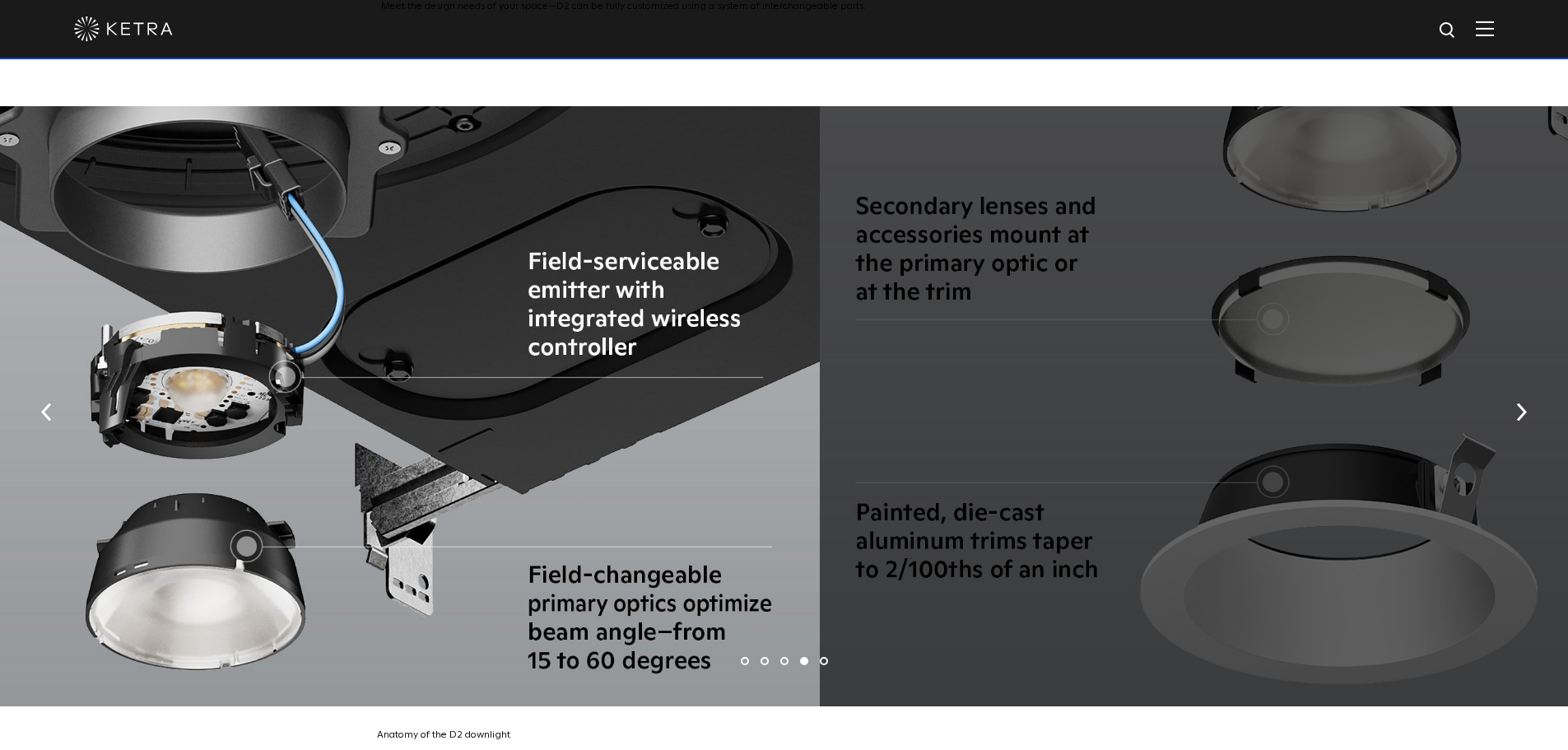
drag, startPoint x: 737, startPoint y: 450, endPoint x: 529, endPoint y: 450, distance: 208.0
click at [602, 450] on div at bounding box center [391, 405] width 856 height 600
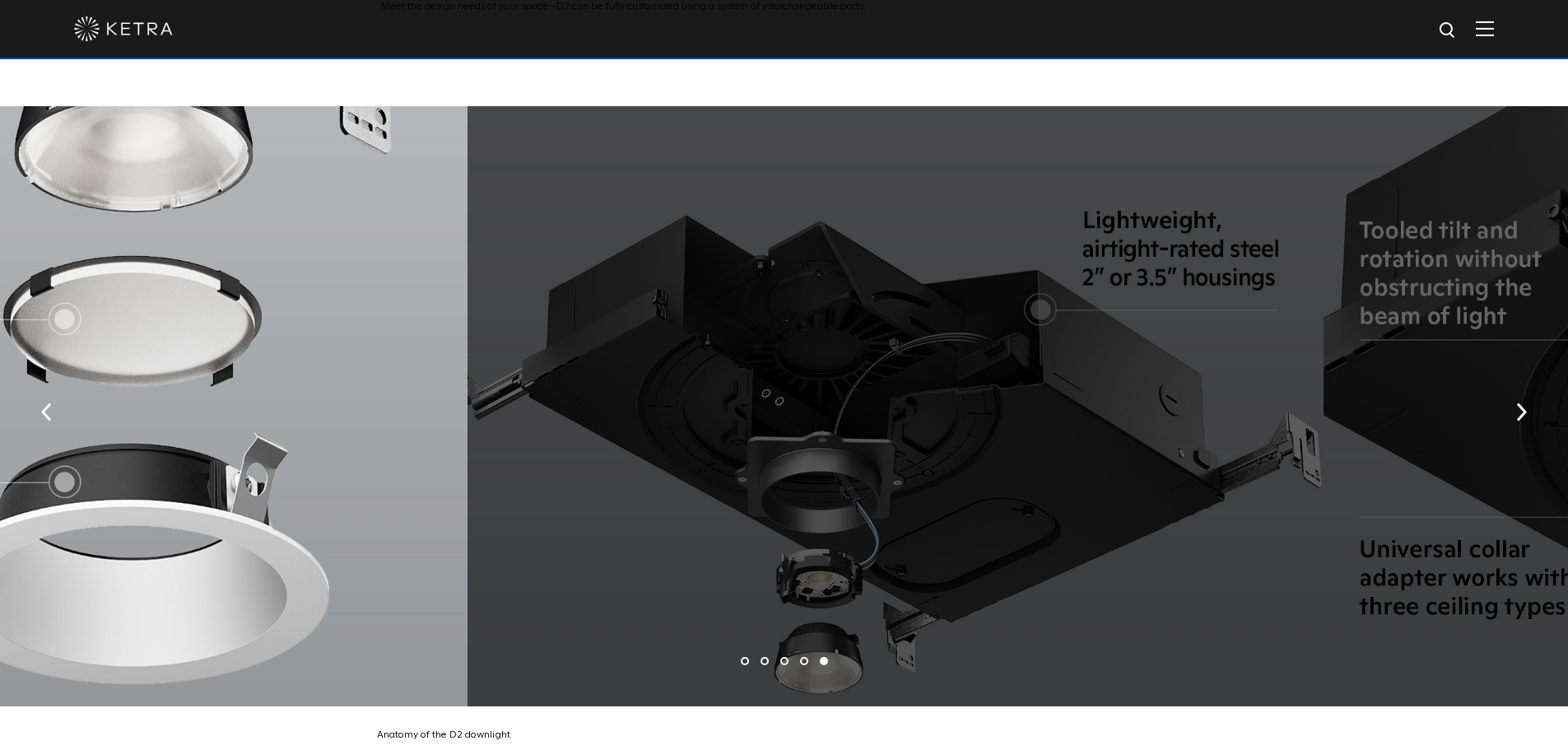
drag, startPoint x: 1257, startPoint y: 422, endPoint x: 465, endPoint y: 422, distance: 792.0
click at [478, 422] on div at bounding box center [895, 405] width 856 height 600
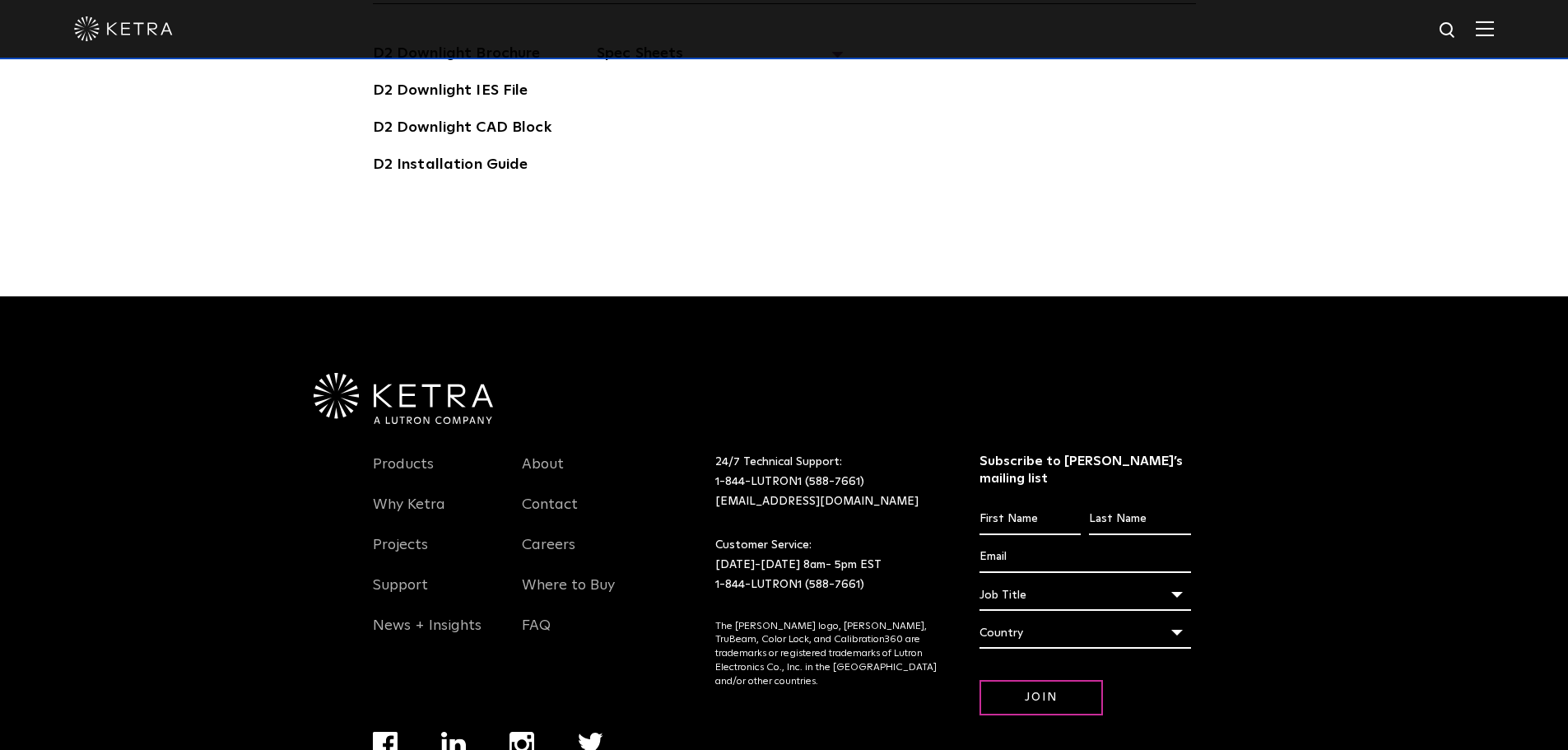
scroll to position [4404, 0]
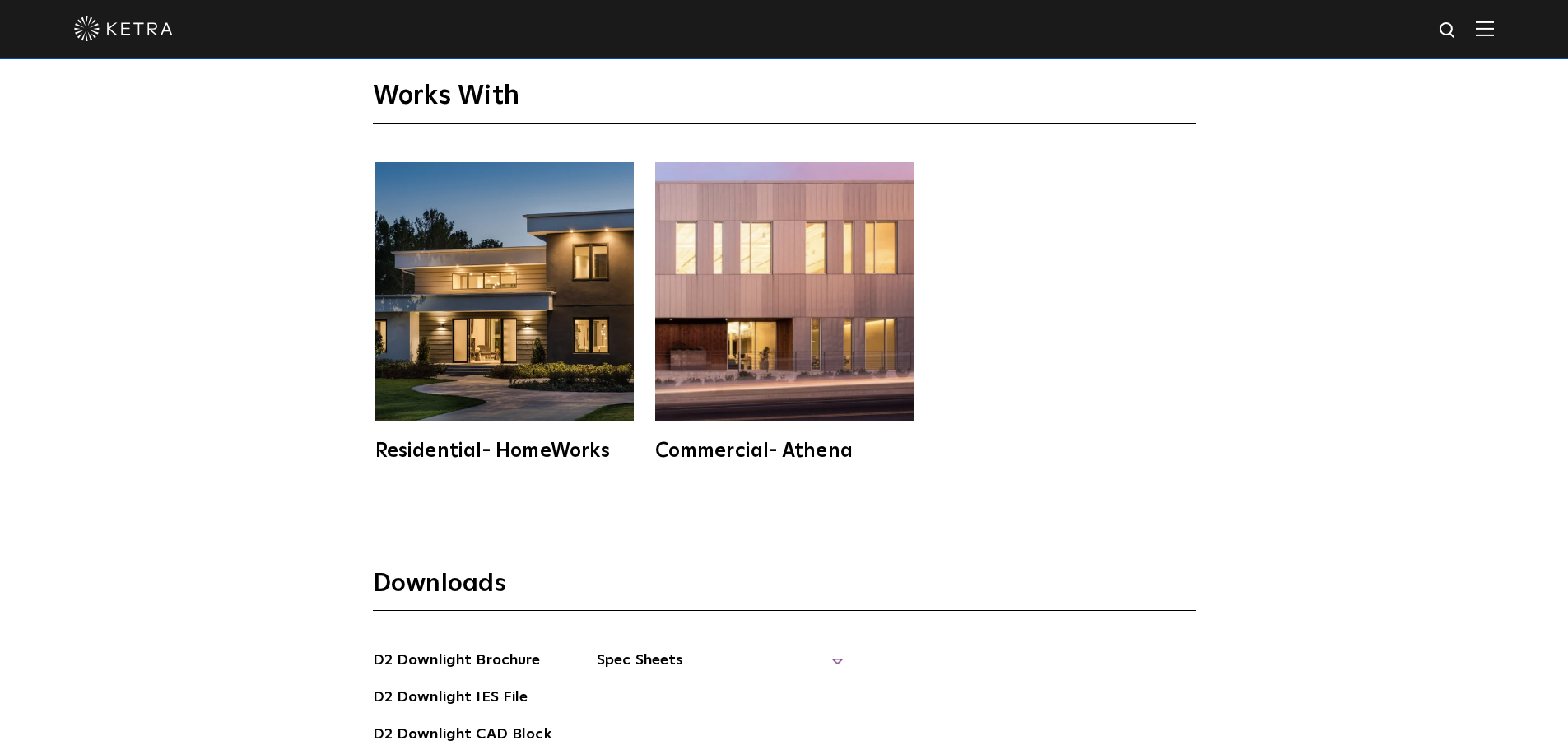
click at [631, 649] on span "Spec Sheets" at bounding box center [720, 667] width 247 height 37
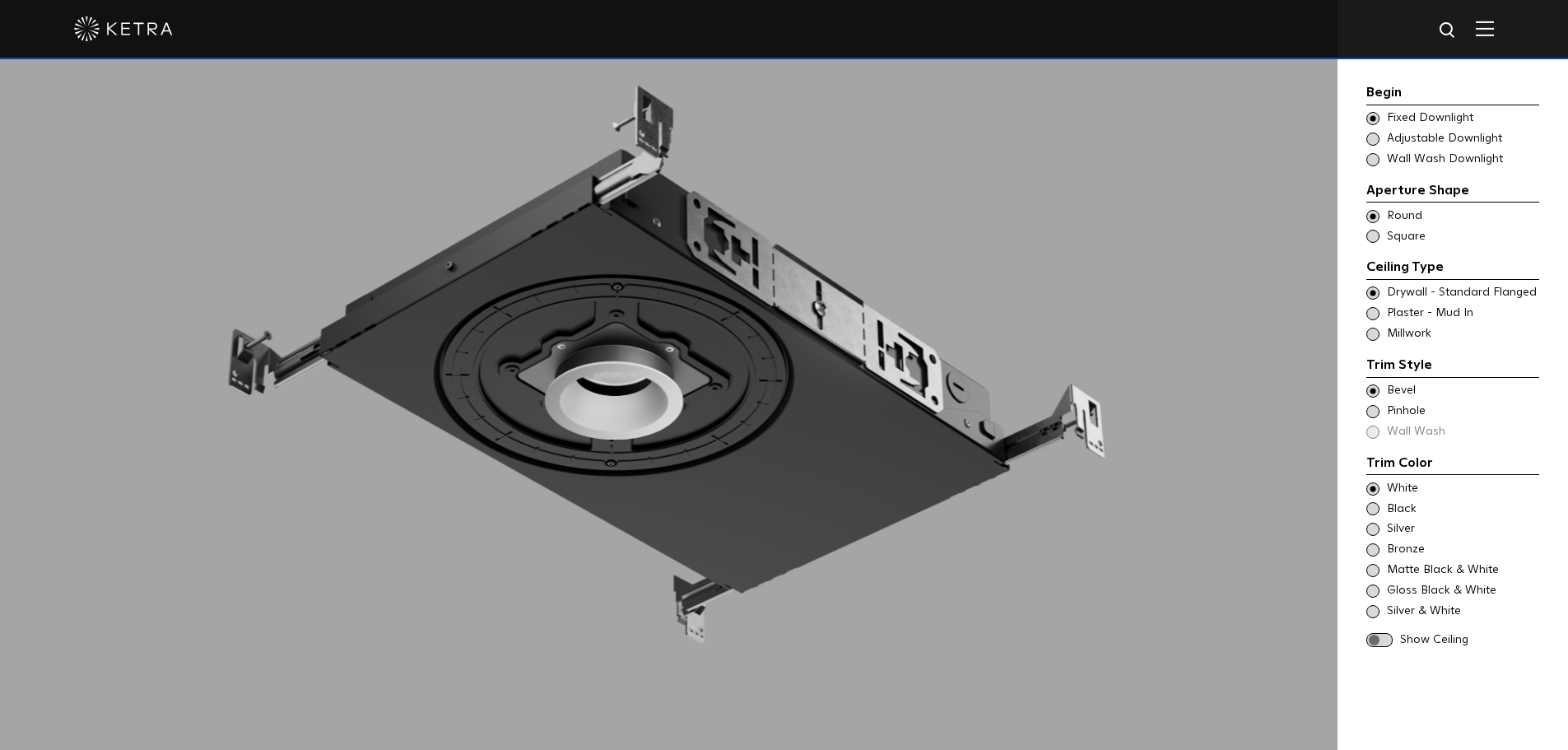
scroll to position [1653, 0]
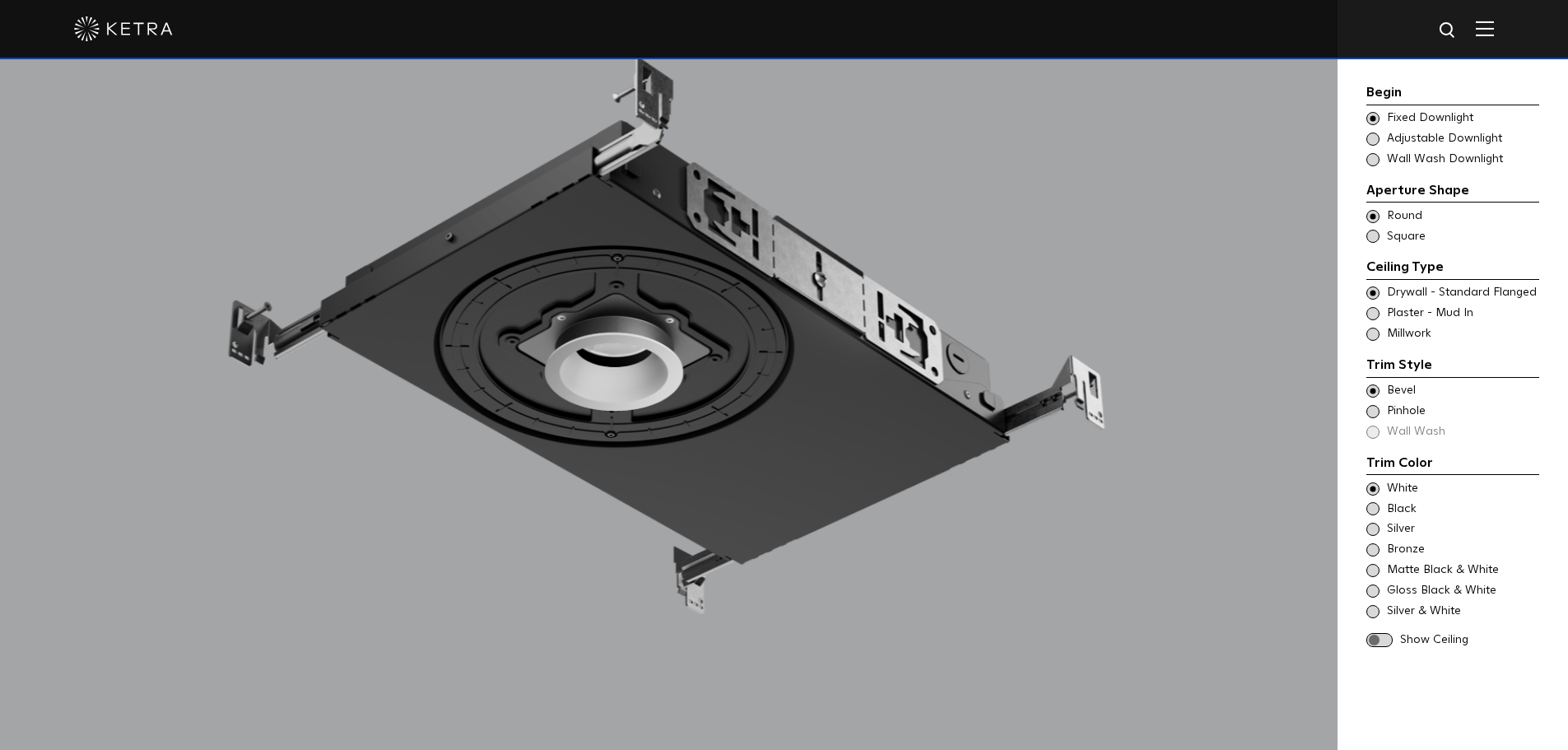
click at [1377, 633] on span at bounding box center [1380, 640] width 26 height 14
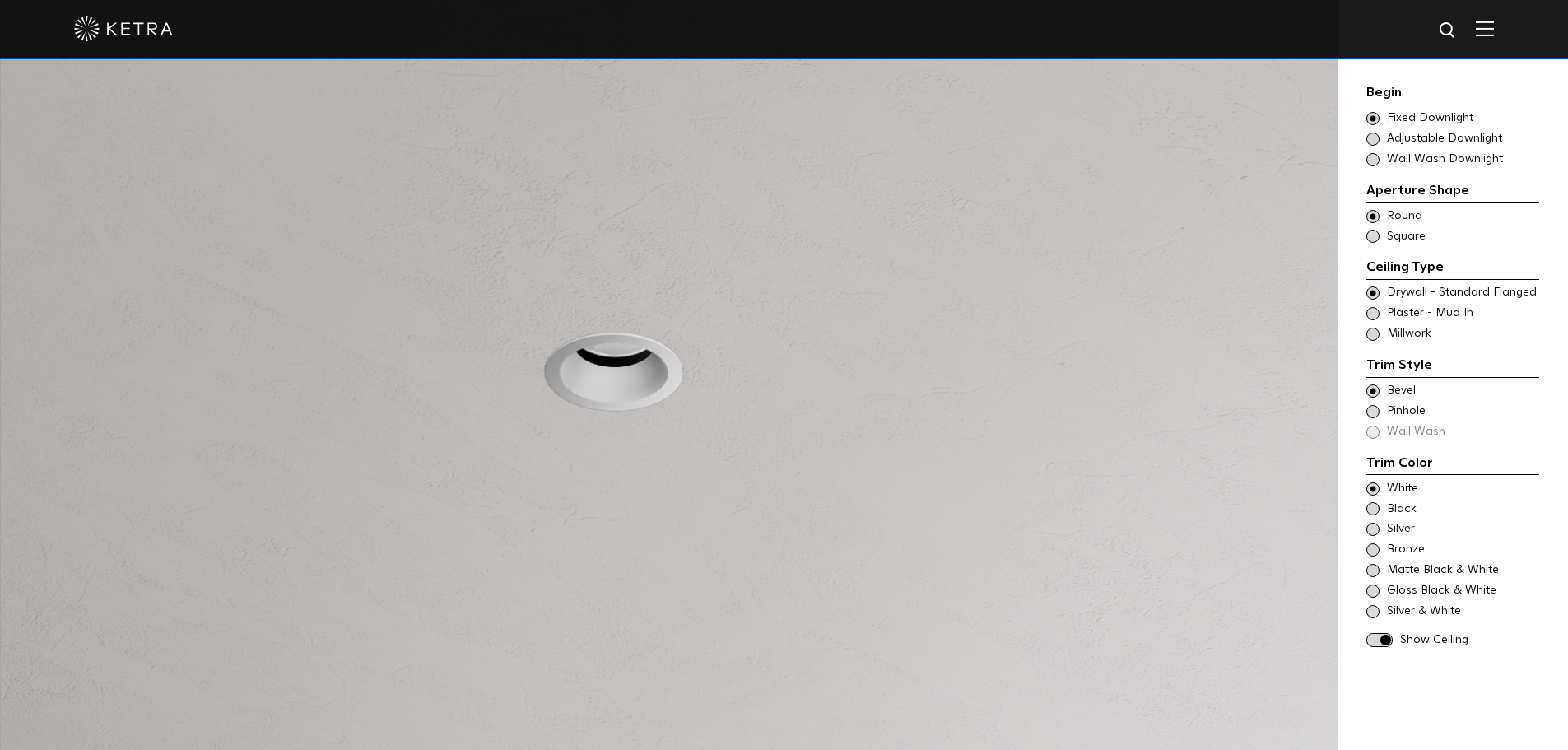
click at [1377, 633] on span at bounding box center [1380, 640] width 26 height 14
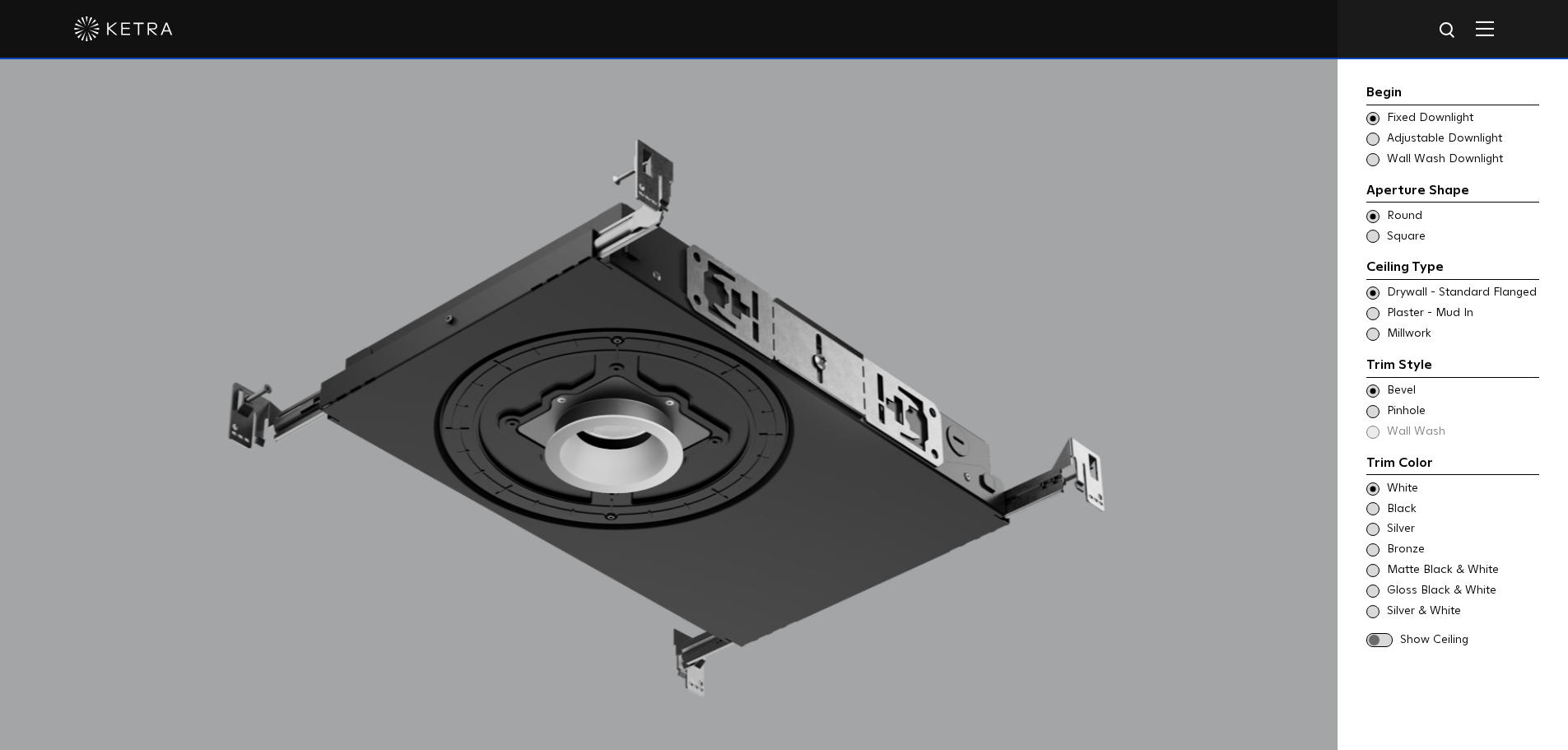
scroll to position [1488, 0]
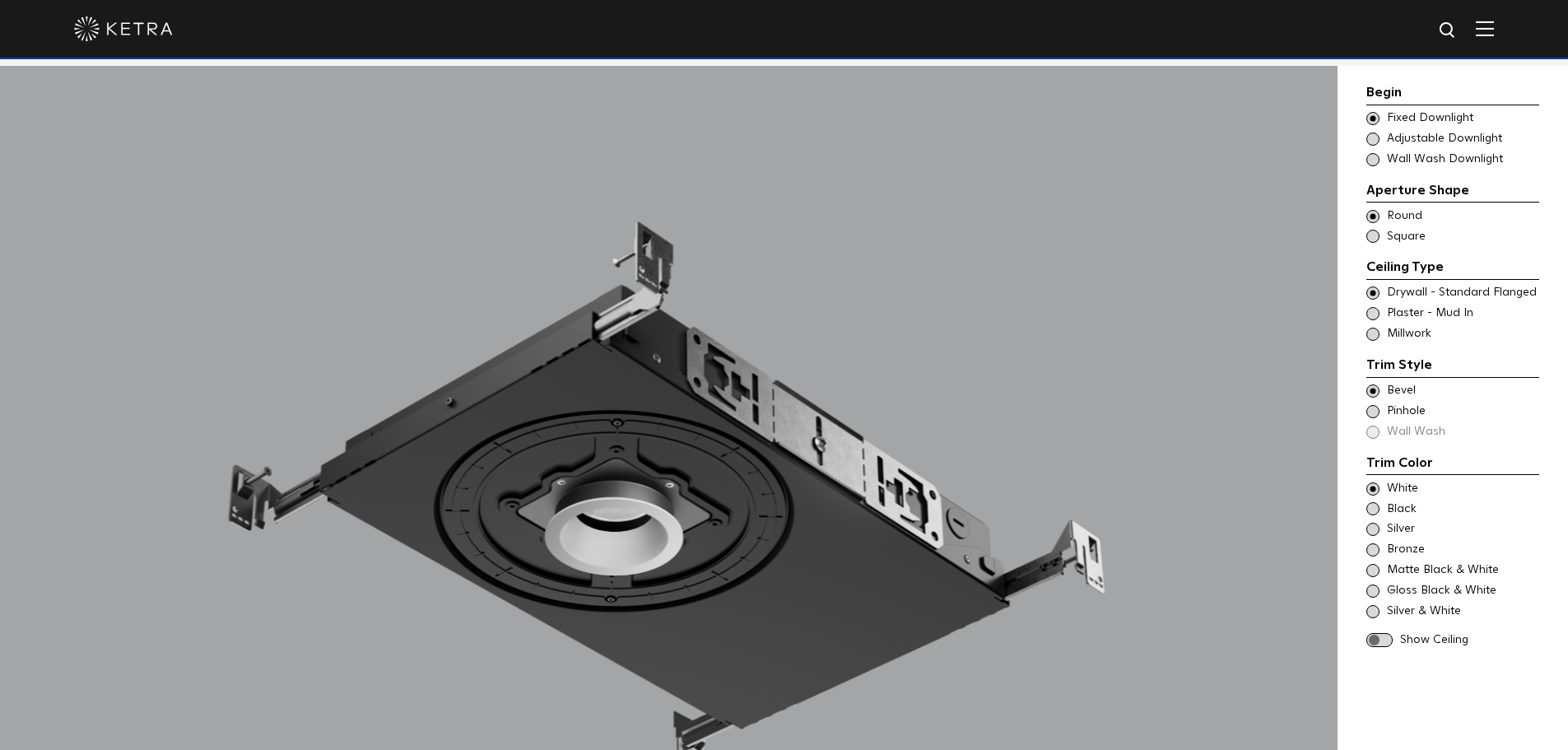
click at [1446, 38] on div at bounding box center [784, 29] width 1420 height 58
click at [1454, 36] on img at bounding box center [1448, 31] width 21 height 21
type input "LIGHTBAR"
click at [1397, 18] on button "Search" at bounding box center [1409, 30] width 24 height 24
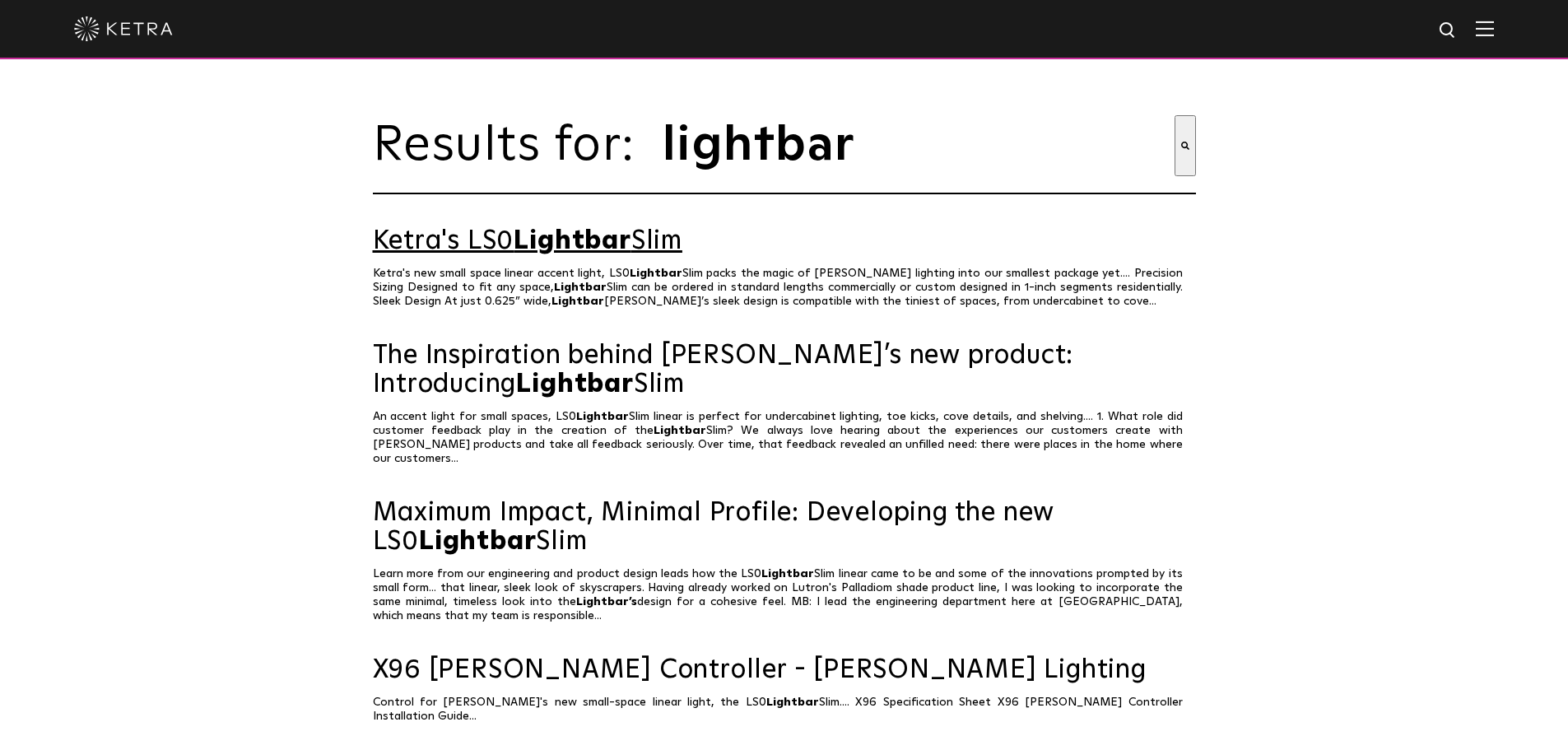
click at [547, 251] on span "Lightbar" at bounding box center [571, 241] width 117 height 26
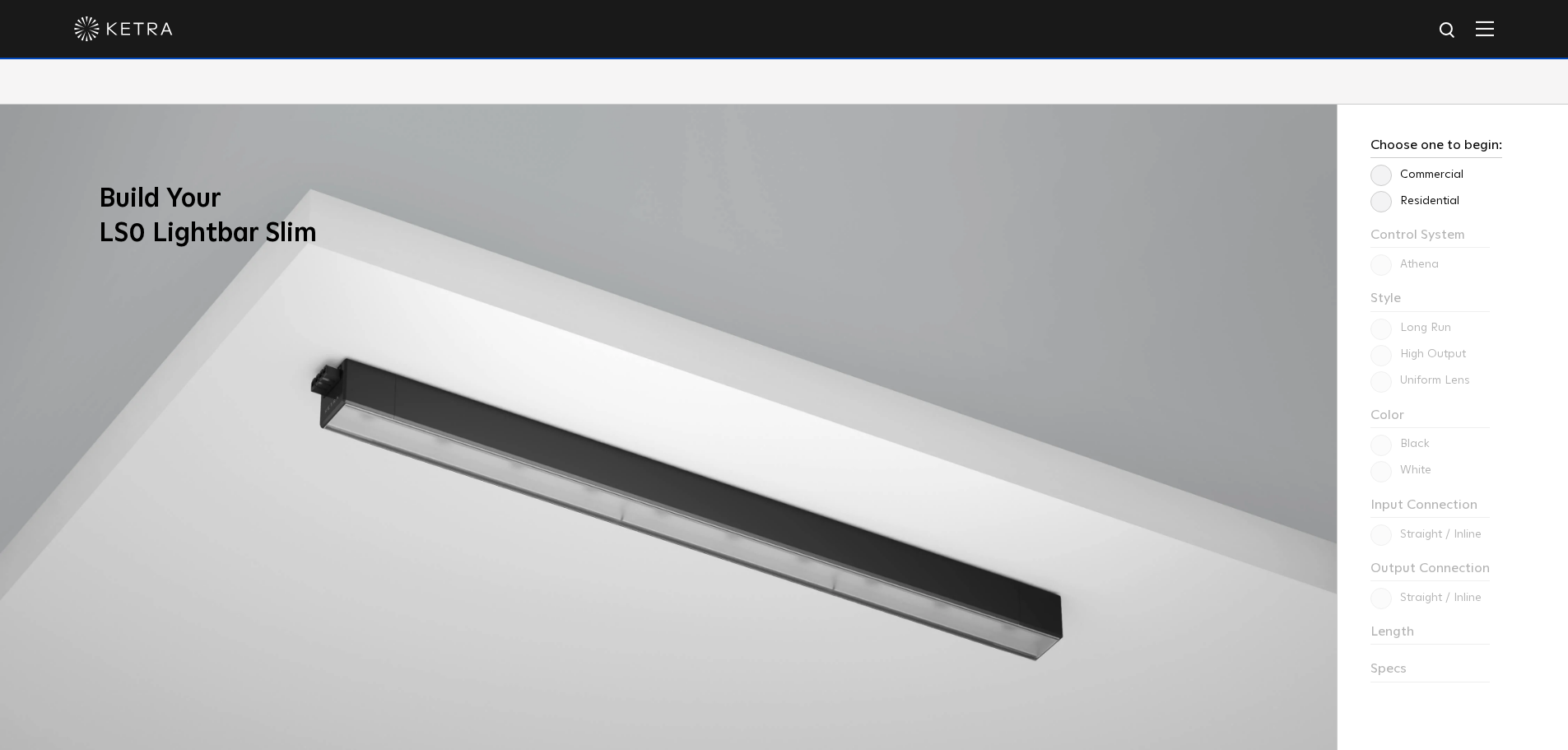
scroll to position [1399, 0]
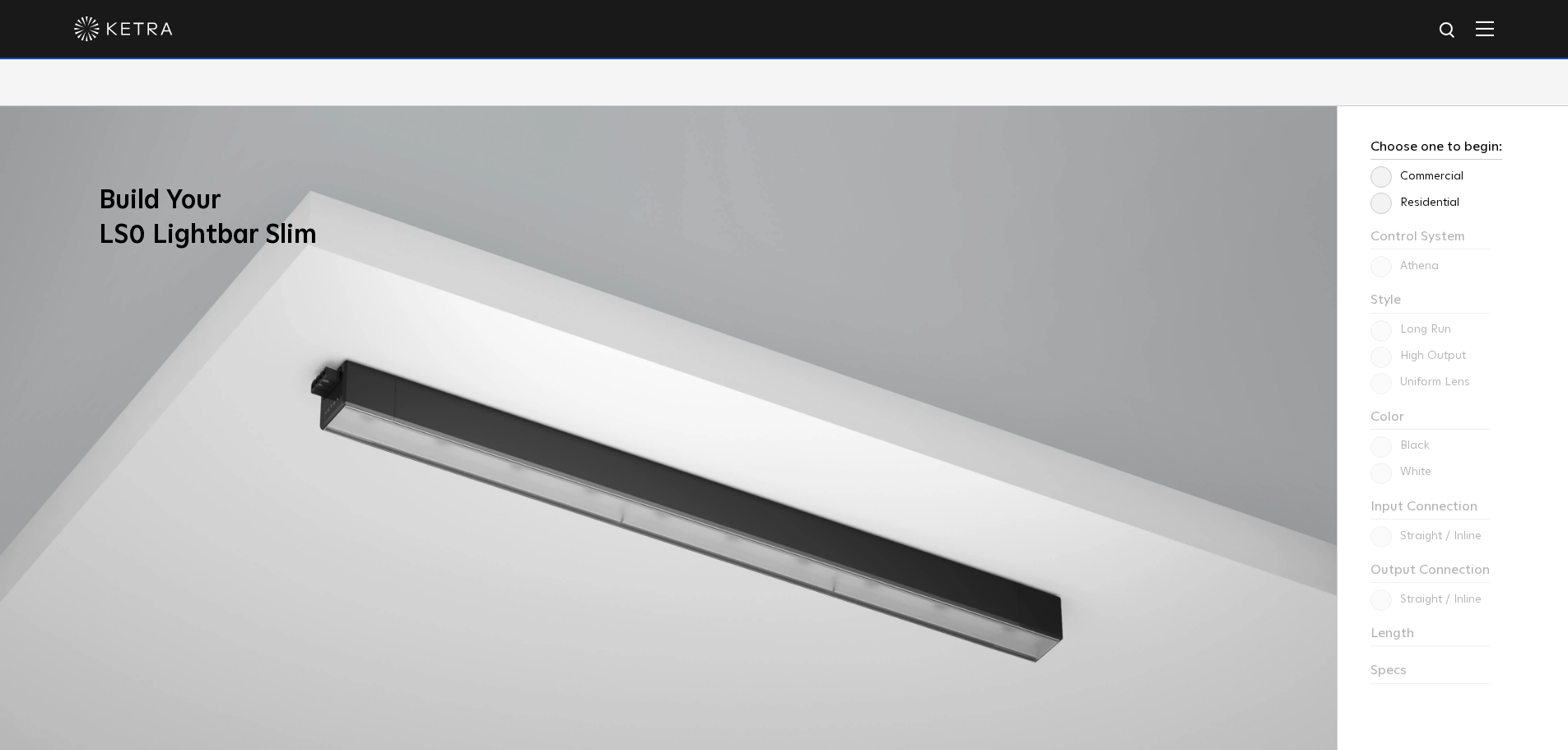
click at [1386, 209] on label "Residential" at bounding box center [1414, 202] width 89 height 14
click at [0, 0] on input "Residential" at bounding box center [0, 0] width 0 height 0
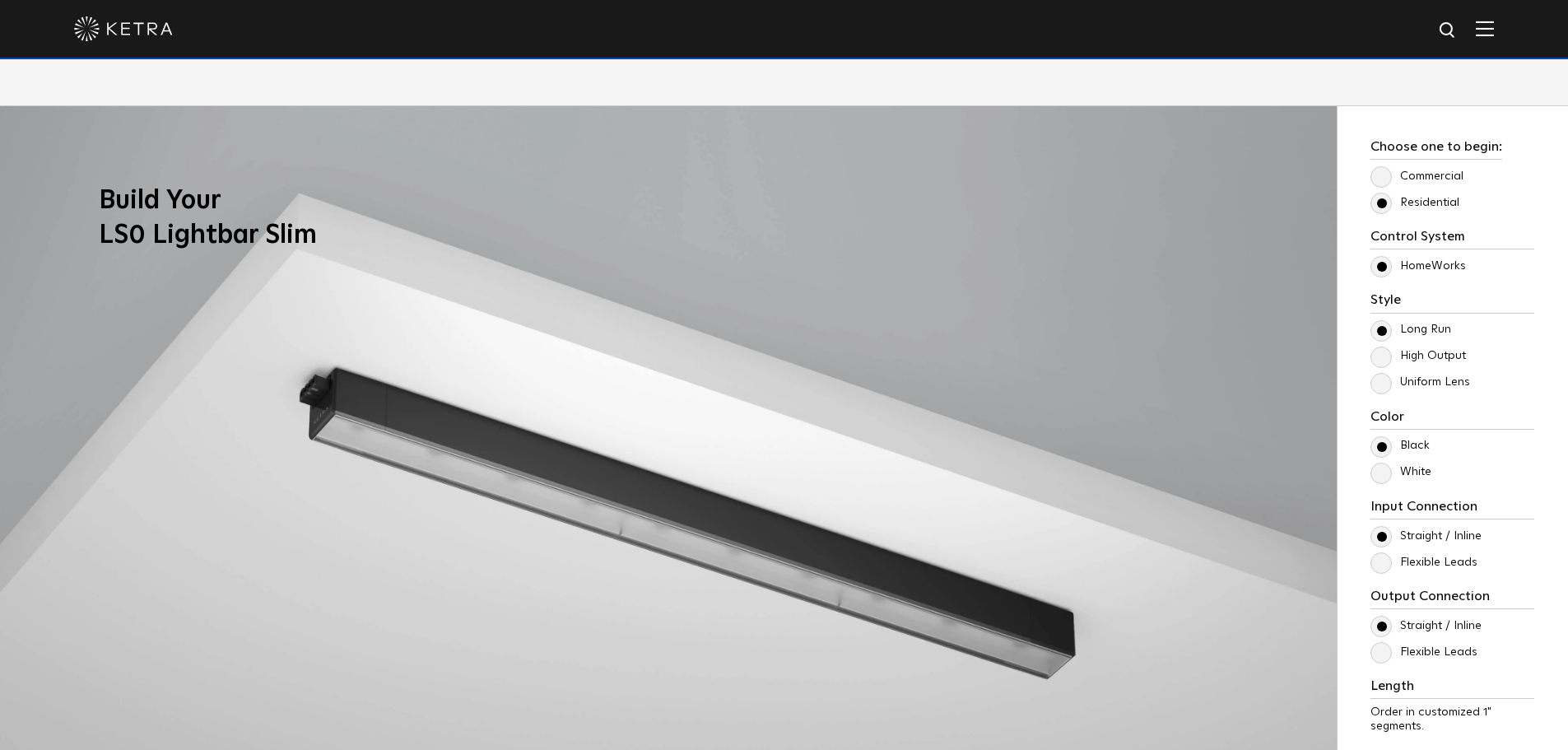
click at [1383, 363] on label "High Output" at bounding box center [1418, 356] width 96 height 14
click at [0, 0] on input "High Output" at bounding box center [0, 0] width 0 height 0
click at [1383, 326] on label "Long Run" at bounding box center [1411, 330] width 81 height 14
click at [0, 0] on input "Long Run" at bounding box center [0, 0] width 0 height 0
click at [1381, 378] on label "Uniform Lens" at bounding box center [1420, 382] width 99 height 14
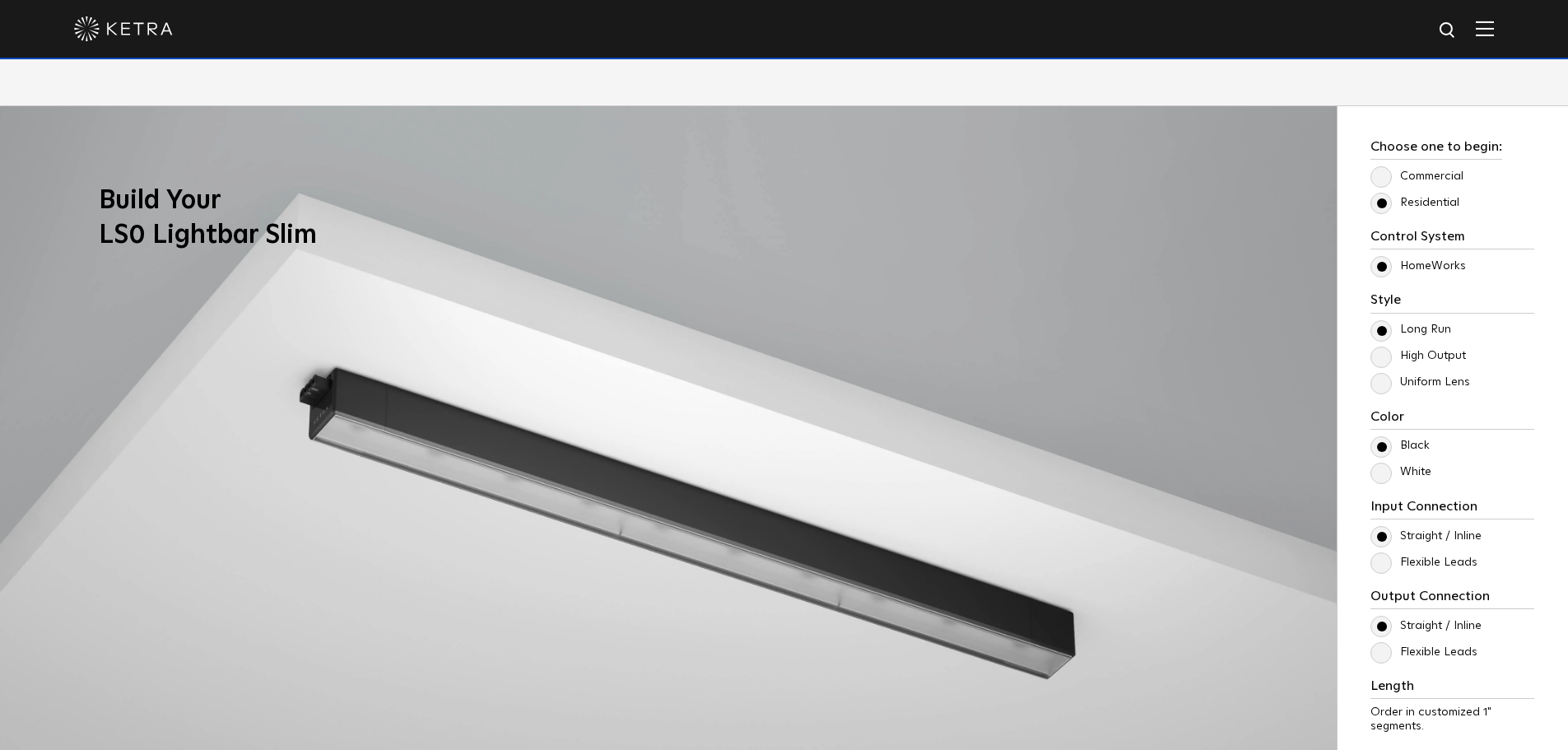
click at [0, 0] on input "Uniform Lens" at bounding box center [0, 0] width 0 height 0
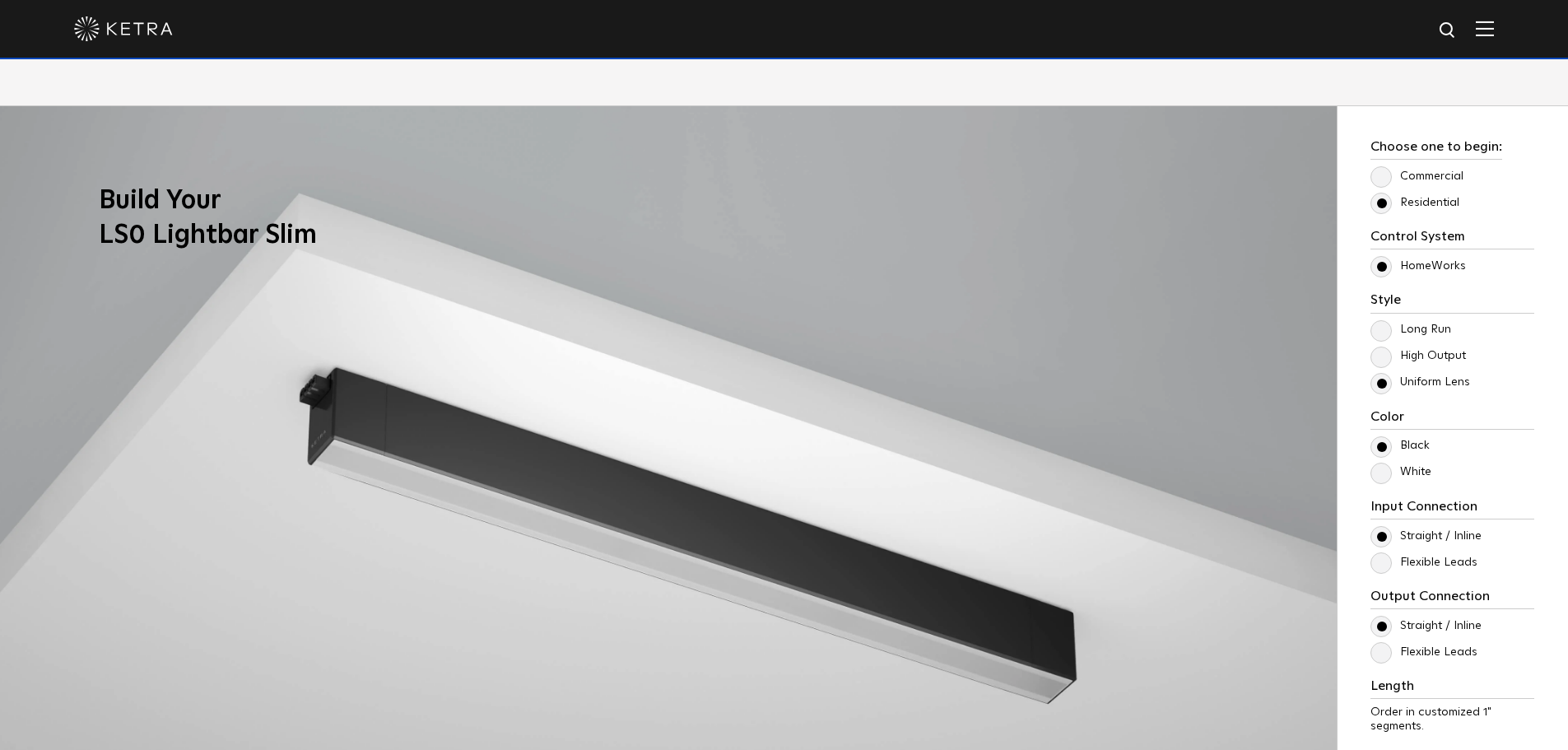
click at [1383, 351] on label "High Output" at bounding box center [1418, 356] width 96 height 14
click at [0, 0] on input "High Output" at bounding box center [0, 0] width 0 height 0
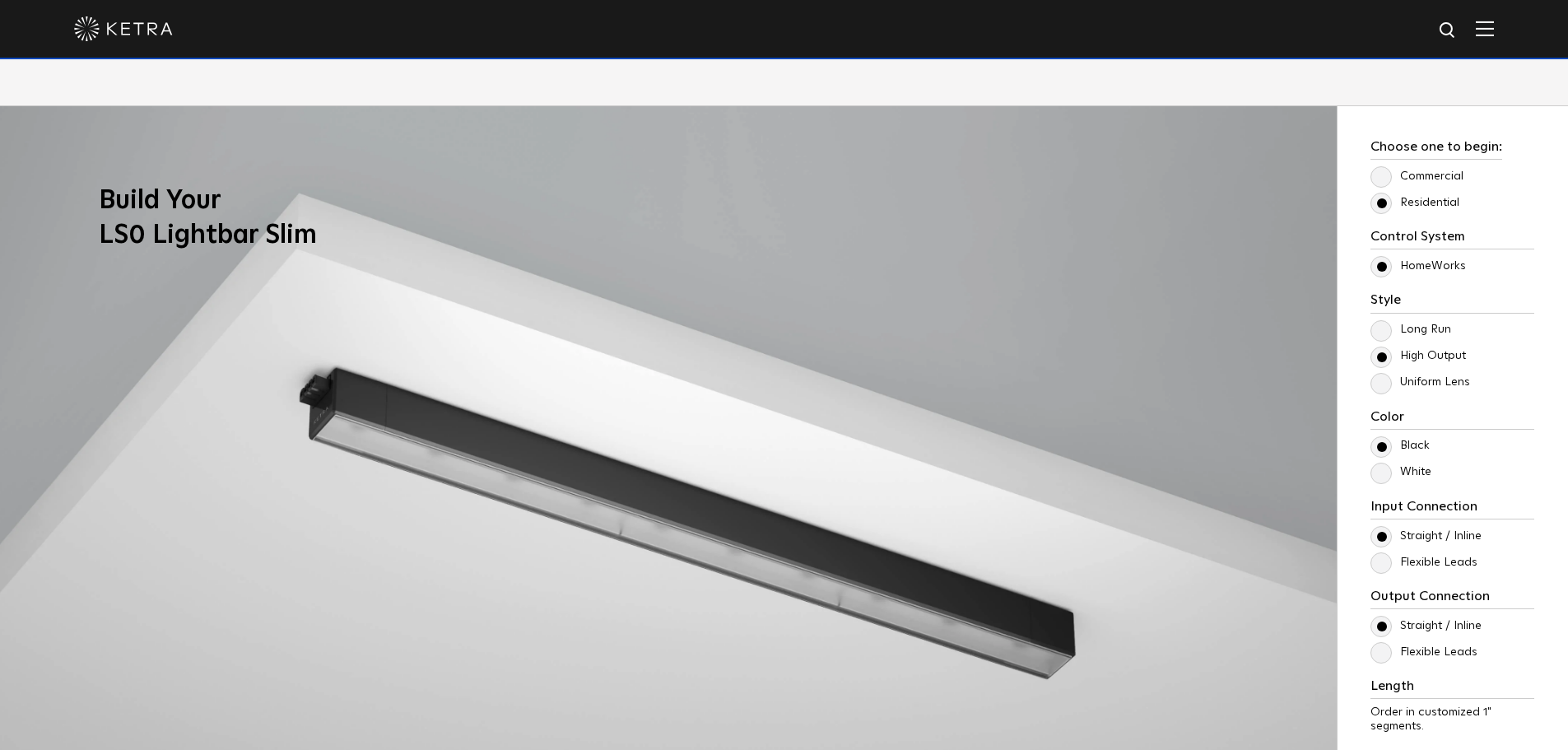
click at [1383, 412] on h3 "Color" at bounding box center [1452, 419] width 164 height 21
click at [1384, 385] on label "Uniform Lens" at bounding box center [1420, 382] width 99 height 14
click at [0, 0] on input "Uniform Lens" at bounding box center [0, 0] width 0 height 0
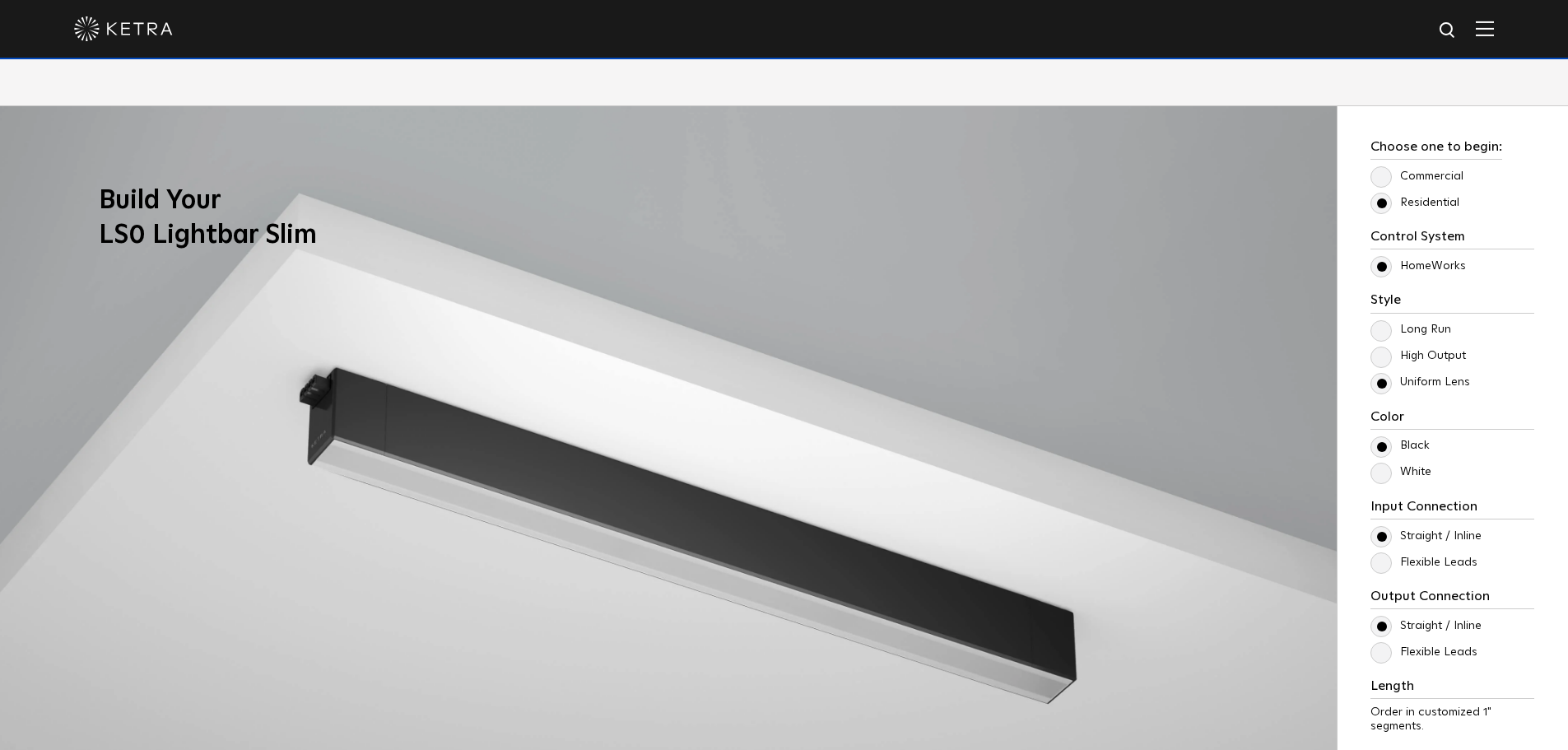
click at [1381, 357] on label "High Output" at bounding box center [1418, 356] width 96 height 14
click at [0, 0] on input "High Output" at bounding box center [0, 0] width 0 height 0
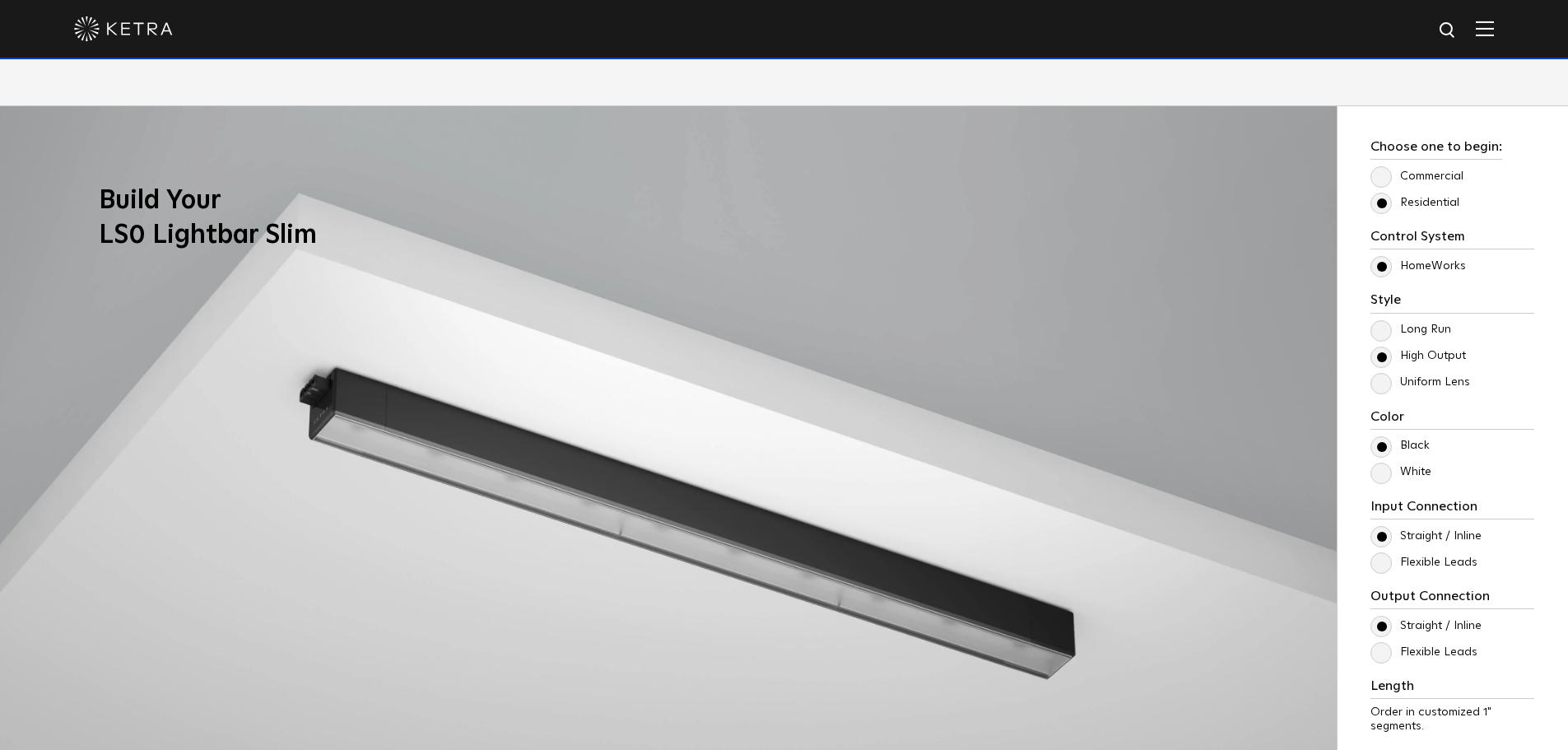
click at [1382, 386] on label "Uniform Lens" at bounding box center [1420, 382] width 99 height 14
click at [0, 0] on input "Uniform Lens" at bounding box center [0, 0] width 0 height 0
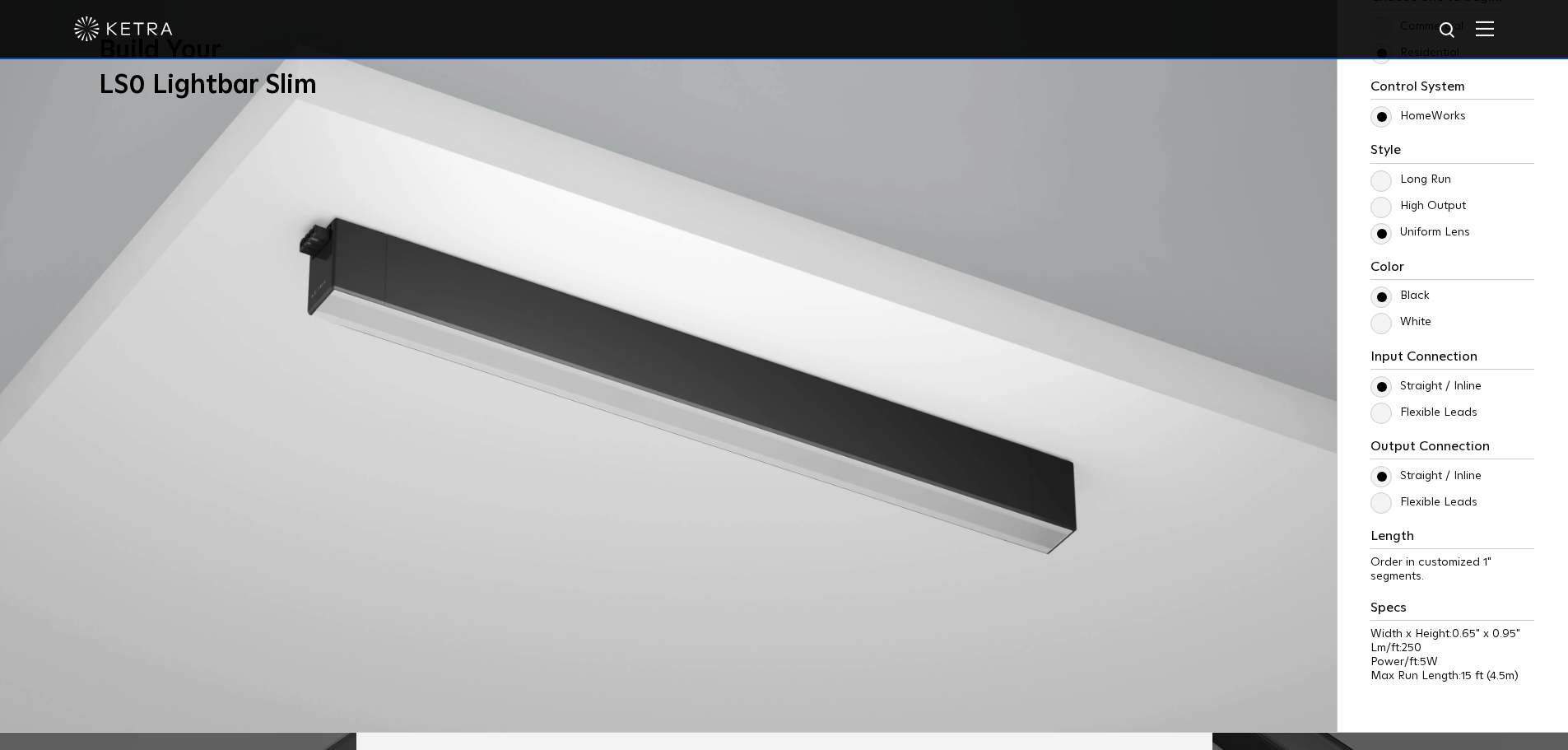
scroll to position [1564, 0]
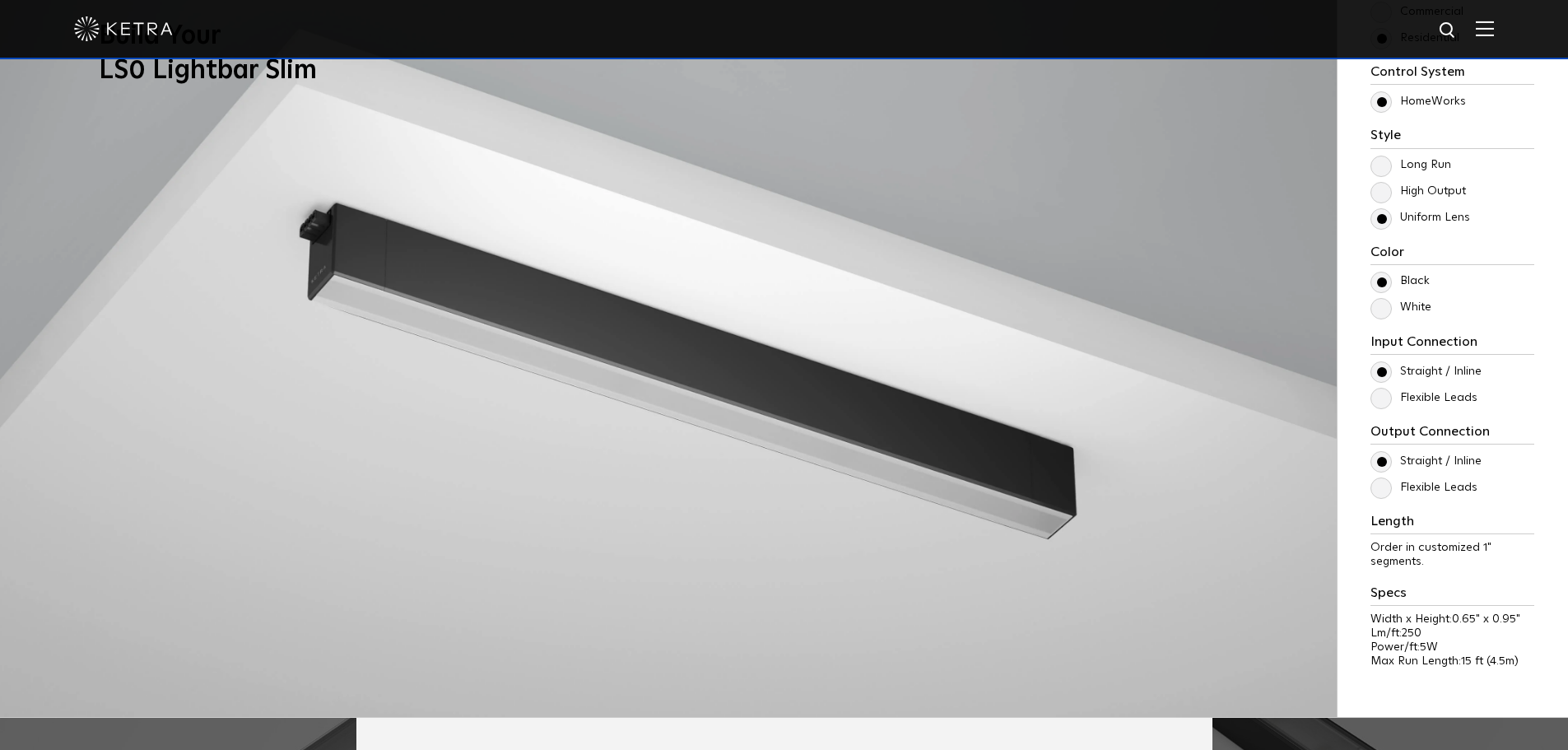
click at [1383, 486] on label "Flexible Leads" at bounding box center [1424, 487] width 107 height 14
click at [0, 0] on input "Flexible Leads" at bounding box center [0, 0] width 0 height 0
click at [1383, 486] on label "Flexible Leads" at bounding box center [1424, 487] width 107 height 14
click at [0, 0] on input "Flexible Leads" at bounding box center [0, 0] width 0 height 0
click at [1384, 494] on label "Flexible Leads" at bounding box center [1424, 487] width 107 height 14
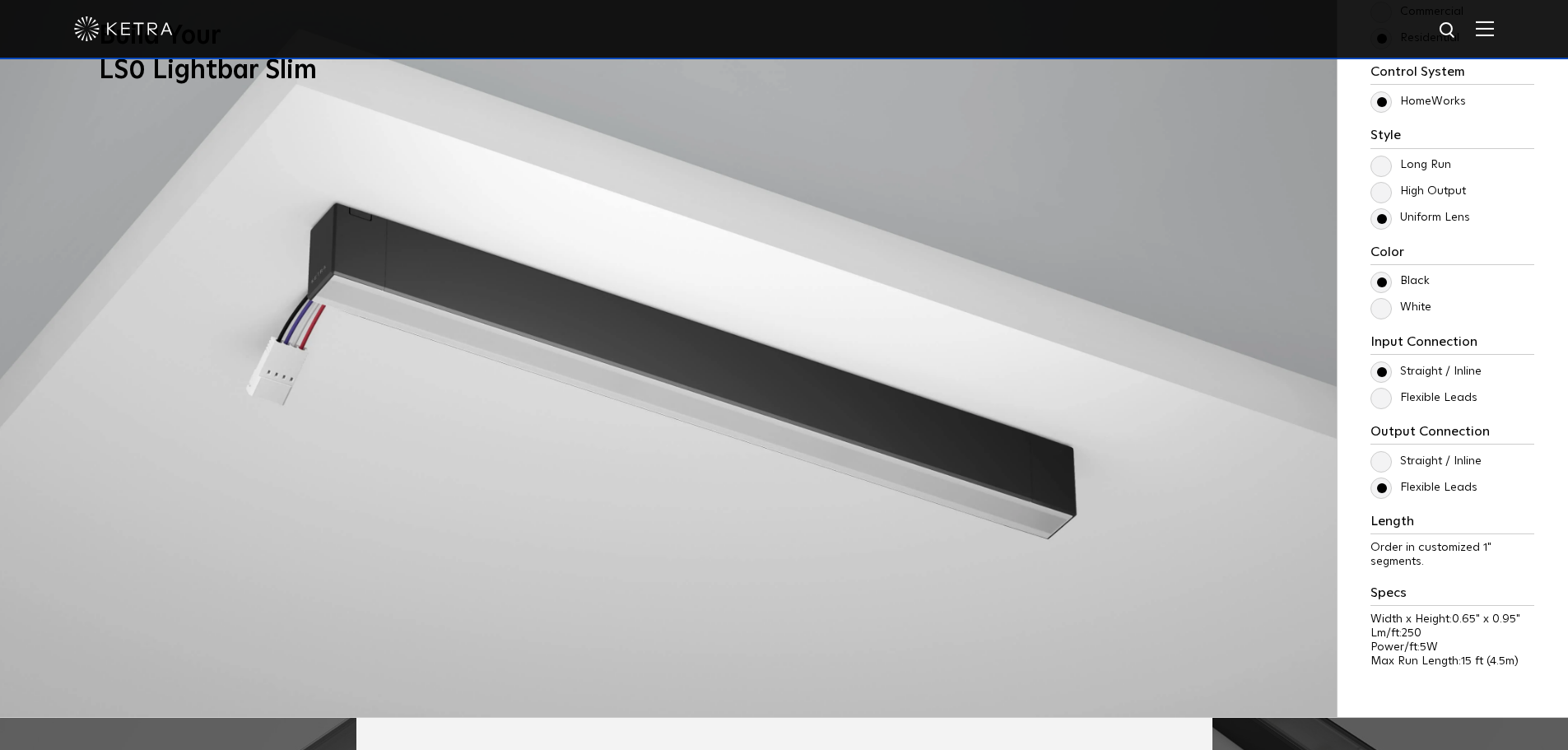
click at [0, 0] on input "Flexible Leads" at bounding box center [0, 0] width 0 height 0
click at [1383, 454] on label "Straight / Inline" at bounding box center [1426, 461] width 111 height 14
click at [0, 0] on input "Straight / Inline" at bounding box center [0, 0] width 0 height 0
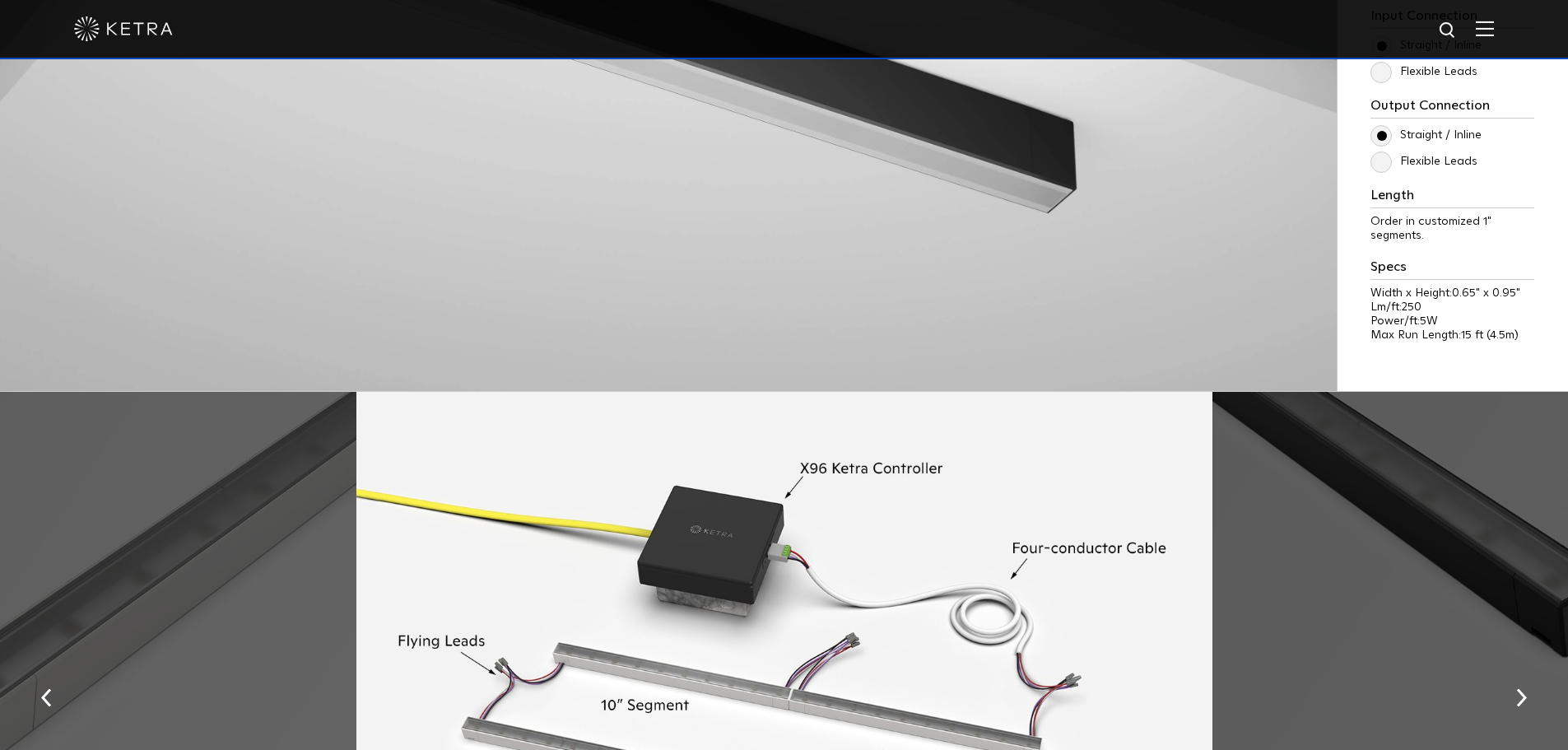
scroll to position [1728, 0]
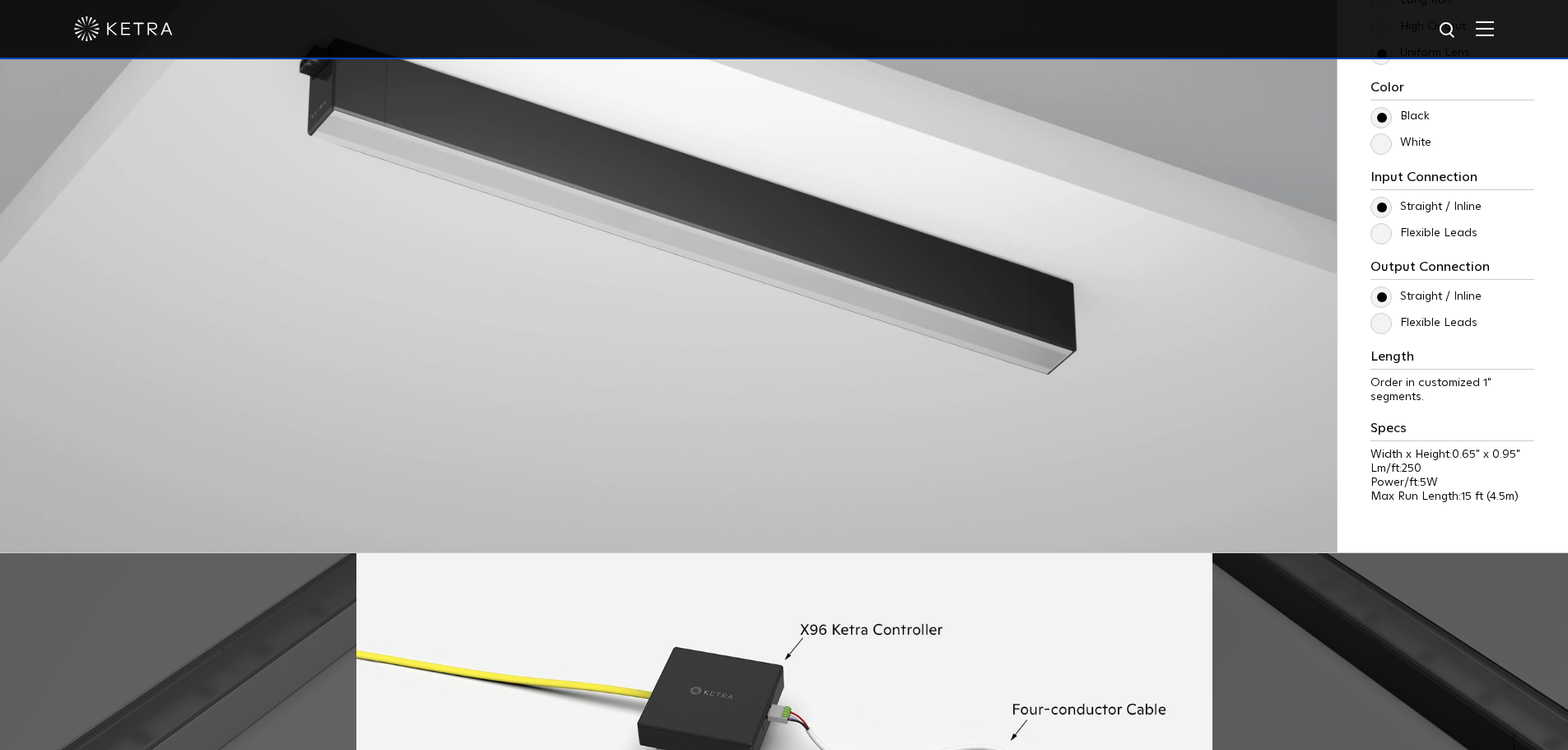
click at [1426, 323] on label "Flexible Leads" at bounding box center [1424, 322] width 107 height 14
click at [0, 0] on input "Flexible Leads" at bounding box center [0, 0] width 0 height 0
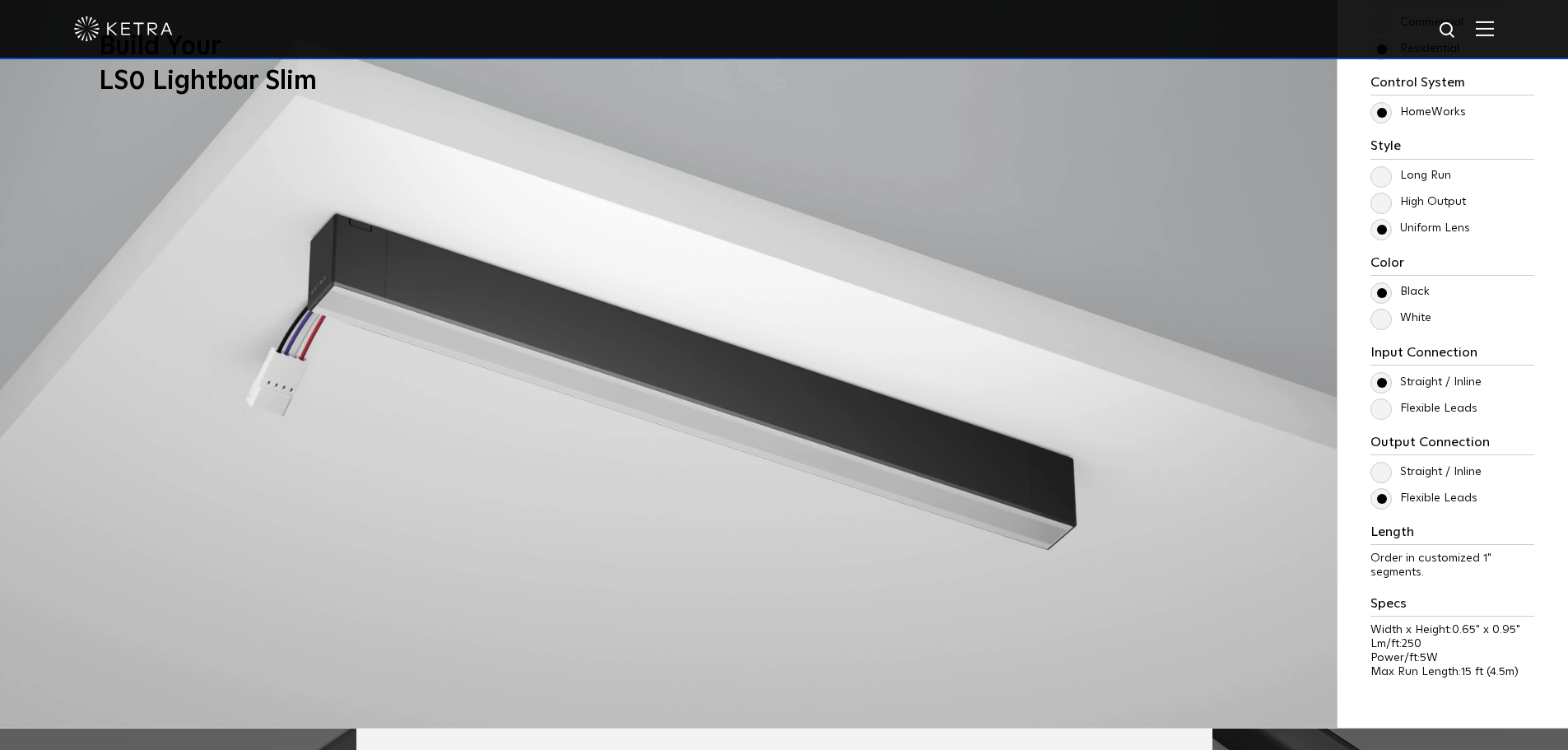
scroll to position [1564, 0]
